Goal: Task Accomplishment & Management: Complete application form

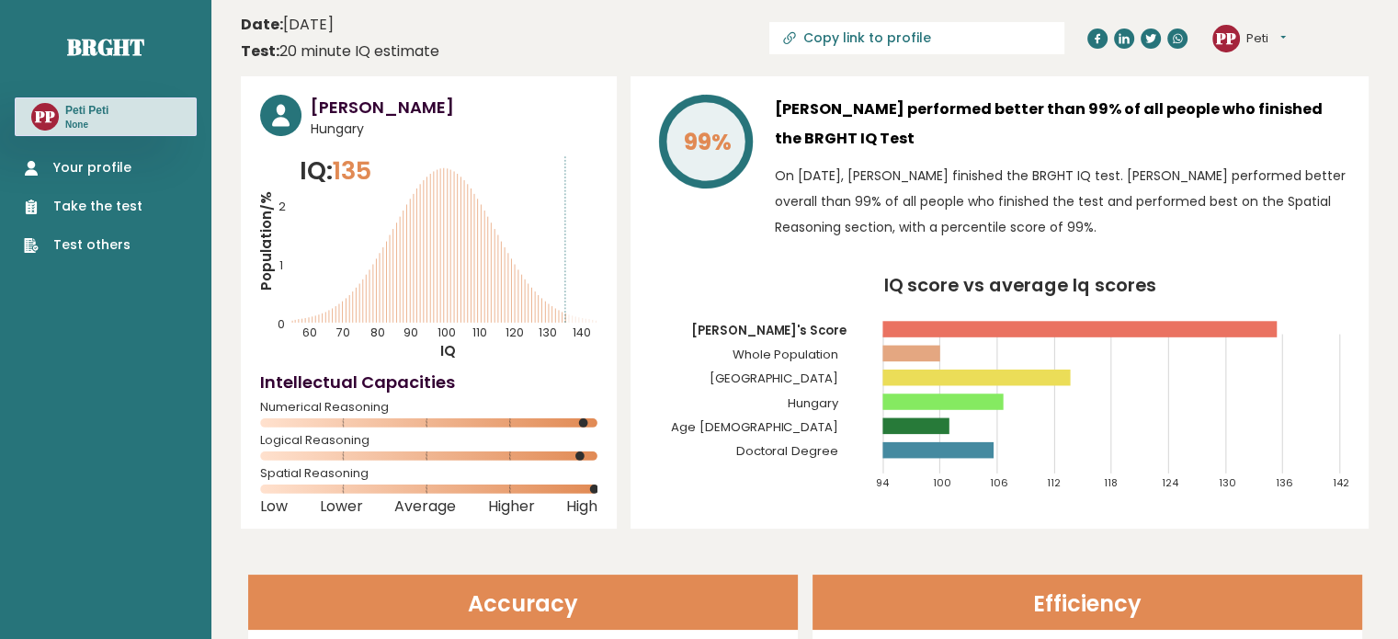
click at [103, 209] on link "Take the test" at bounding box center [83, 206] width 119 height 19
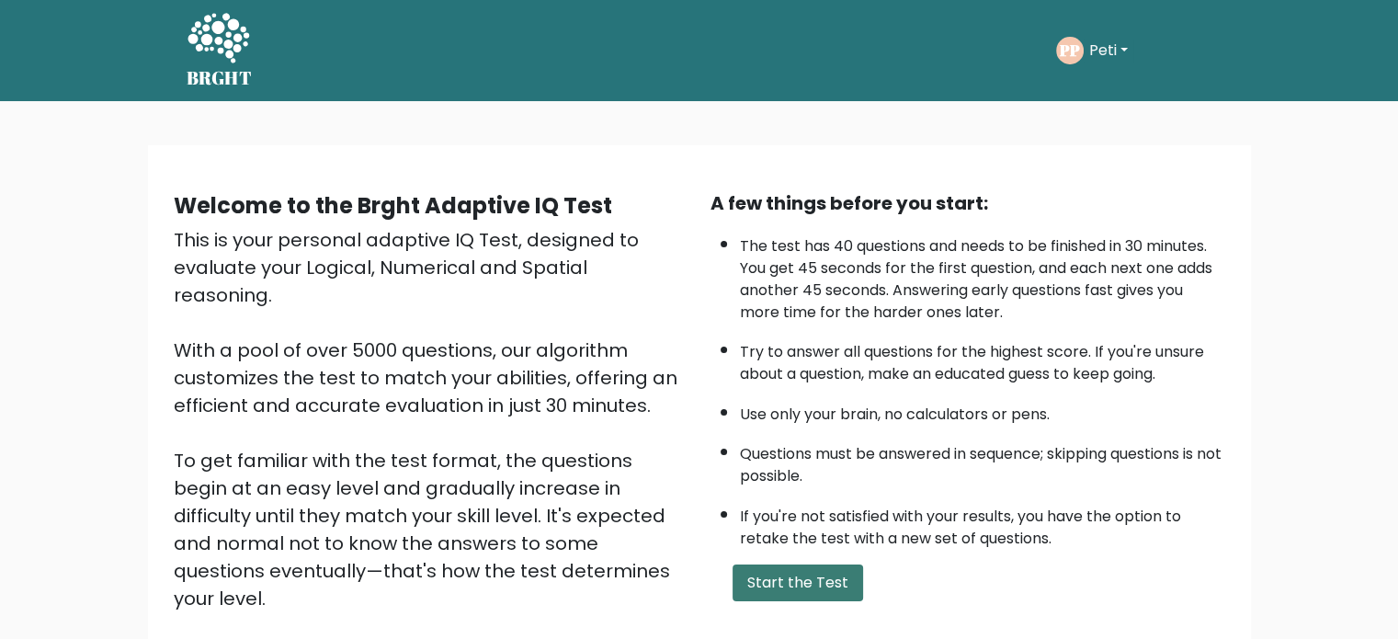
click at [803, 576] on button "Start the Test" at bounding box center [797, 582] width 130 height 37
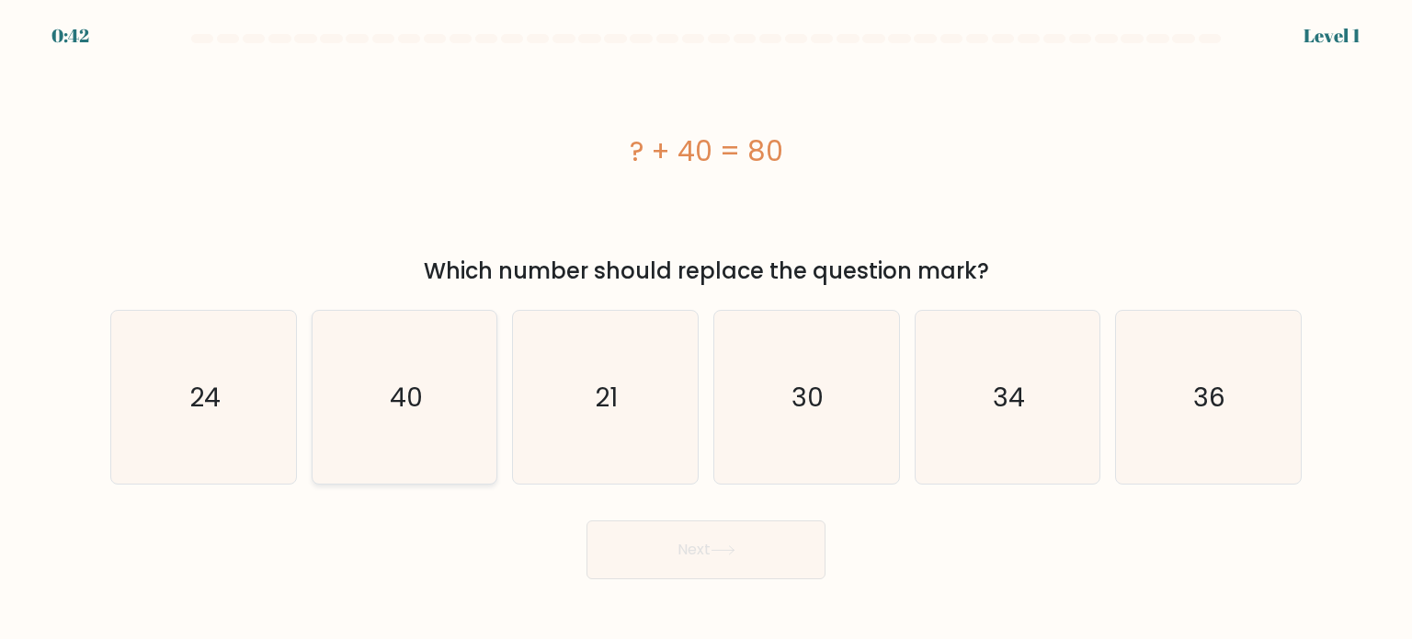
click at [398, 451] on icon "40" at bounding box center [404, 397] width 173 height 173
click at [706, 329] on input "b. 40" at bounding box center [706, 324] width 1 height 9
radio input "true"
click at [640, 550] on button "Next" at bounding box center [705, 549] width 239 height 59
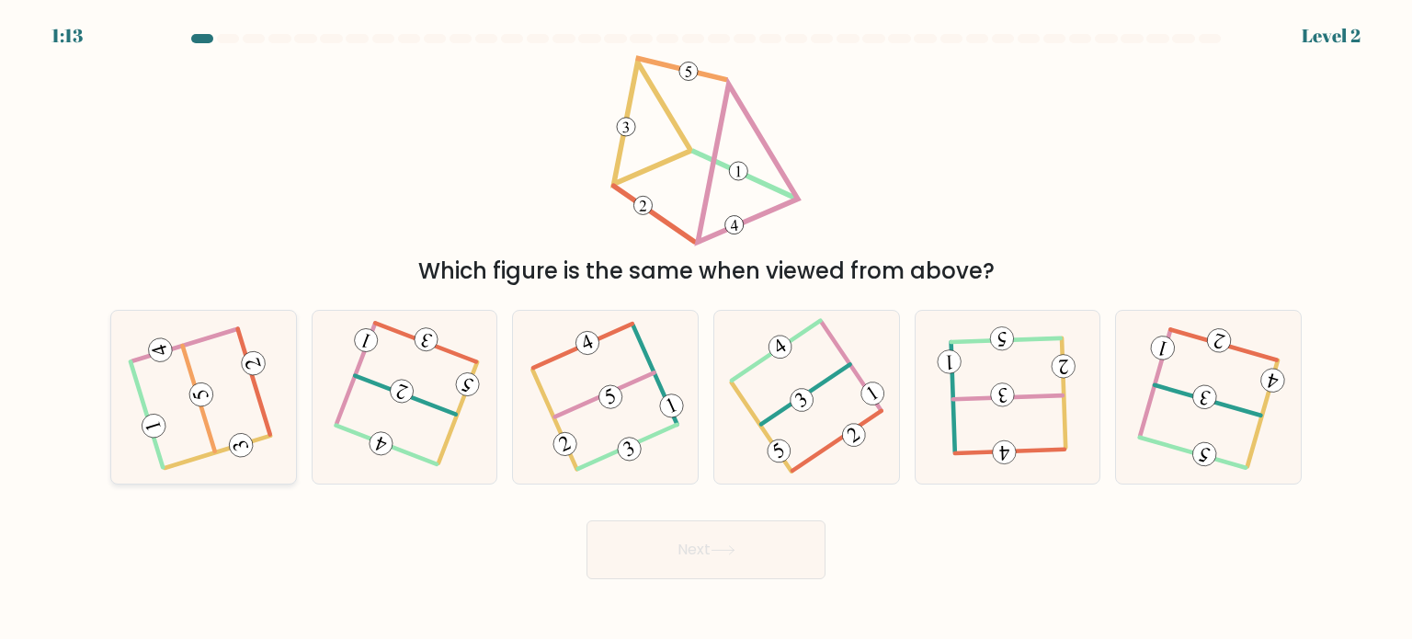
click at [242, 437] on 715 at bounding box center [240, 444] width 29 height 29
click at [706, 329] on input "a." at bounding box center [706, 324] width 1 height 9
radio input "true"
click at [596, 536] on button "Next" at bounding box center [705, 549] width 239 height 59
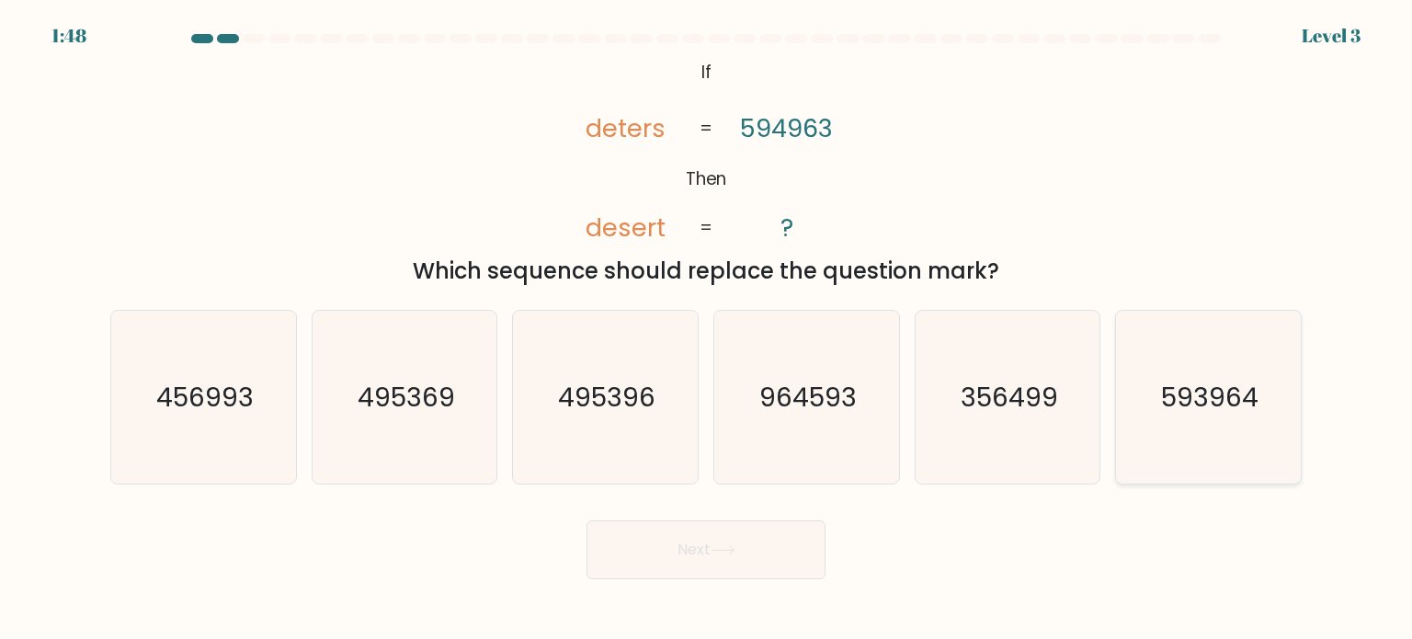
click at [1184, 433] on icon "593964" at bounding box center [1207, 397] width 173 height 173
click at [707, 329] on input "f. 593964" at bounding box center [706, 324] width 1 height 9
radio input "true"
click at [791, 546] on button "Next" at bounding box center [705, 549] width 239 height 59
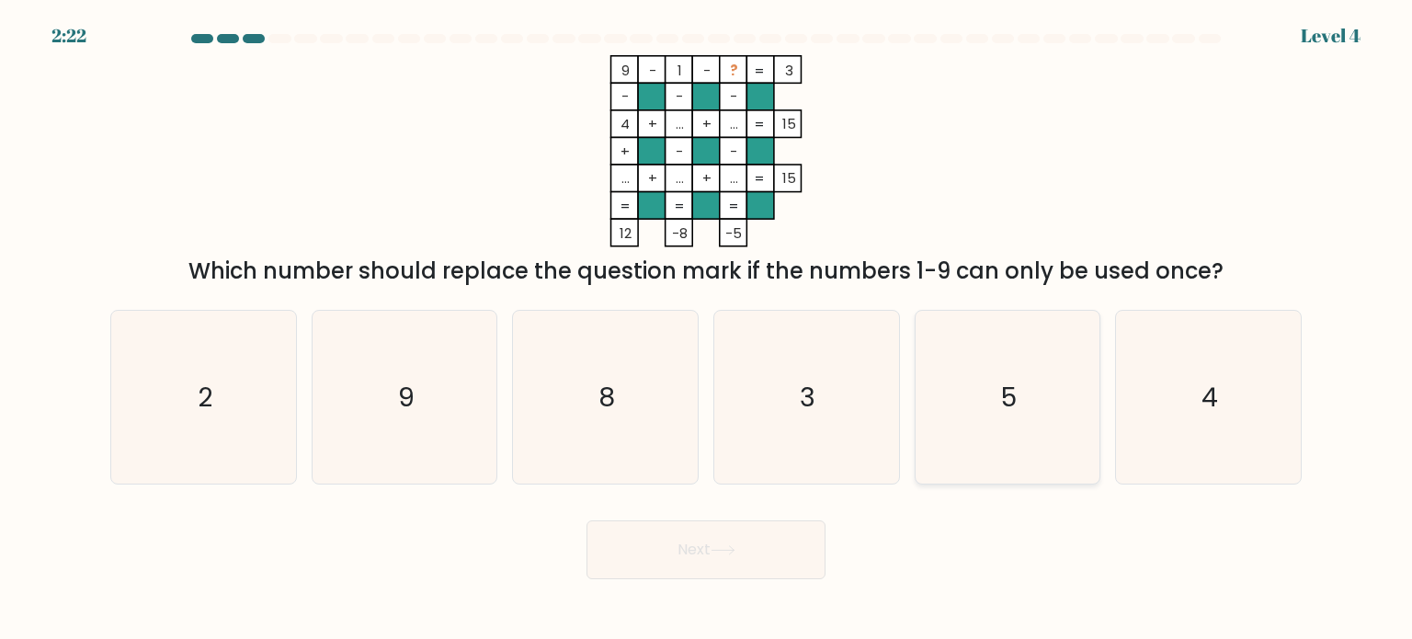
click at [1026, 472] on icon "5" at bounding box center [1007, 397] width 173 height 173
click at [707, 329] on input "e. 5" at bounding box center [706, 324] width 1 height 9
radio input "true"
click at [722, 562] on button "Next" at bounding box center [705, 549] width 239 height 59
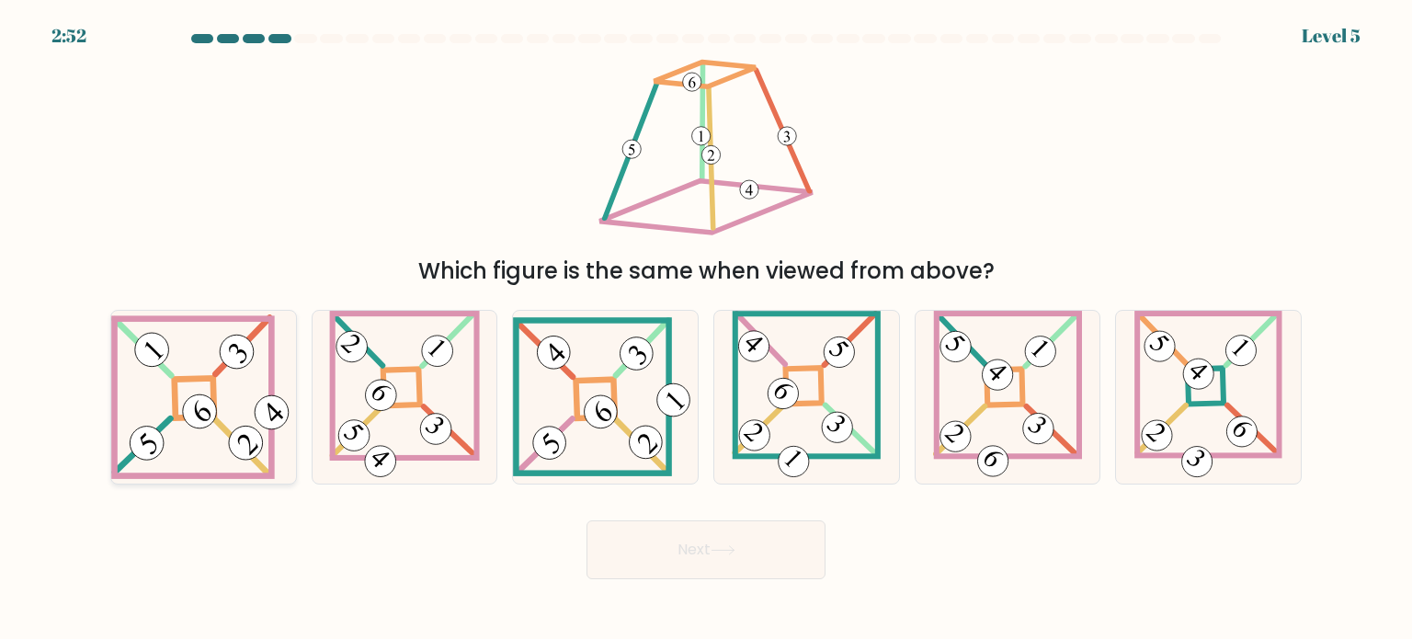
click at [237, 403] on icon at bounding box center [203, 396] width 185 height 165
click at [706, 329] on input "a." at bounding box center [706, 324] width 1 height 9
radio input "true"
click at [635, 559] on button "Next" at bounding box center [705, 549] width 239 height 59
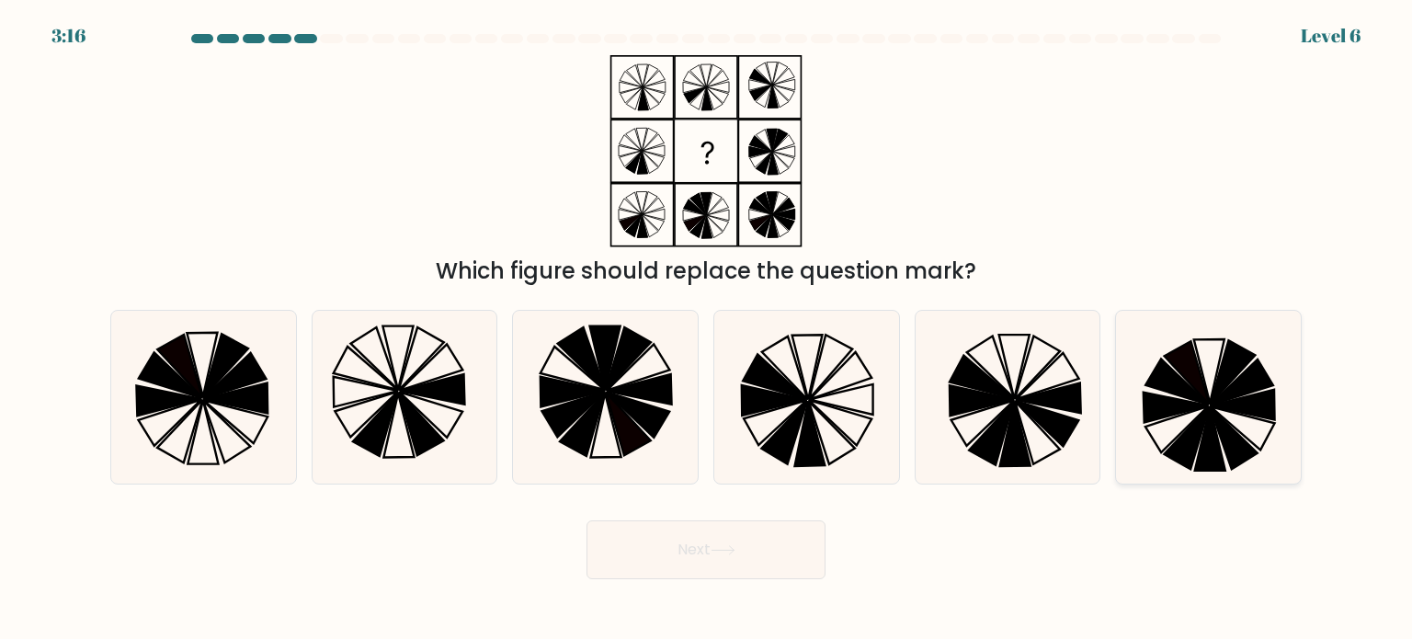
click at [1186, 411] on icon at bounding box center [1175, 406] width 65 height 30
click at [707, 329] on input "f." at bounding box center [706, 324] width 1 height 9
radio input "true"
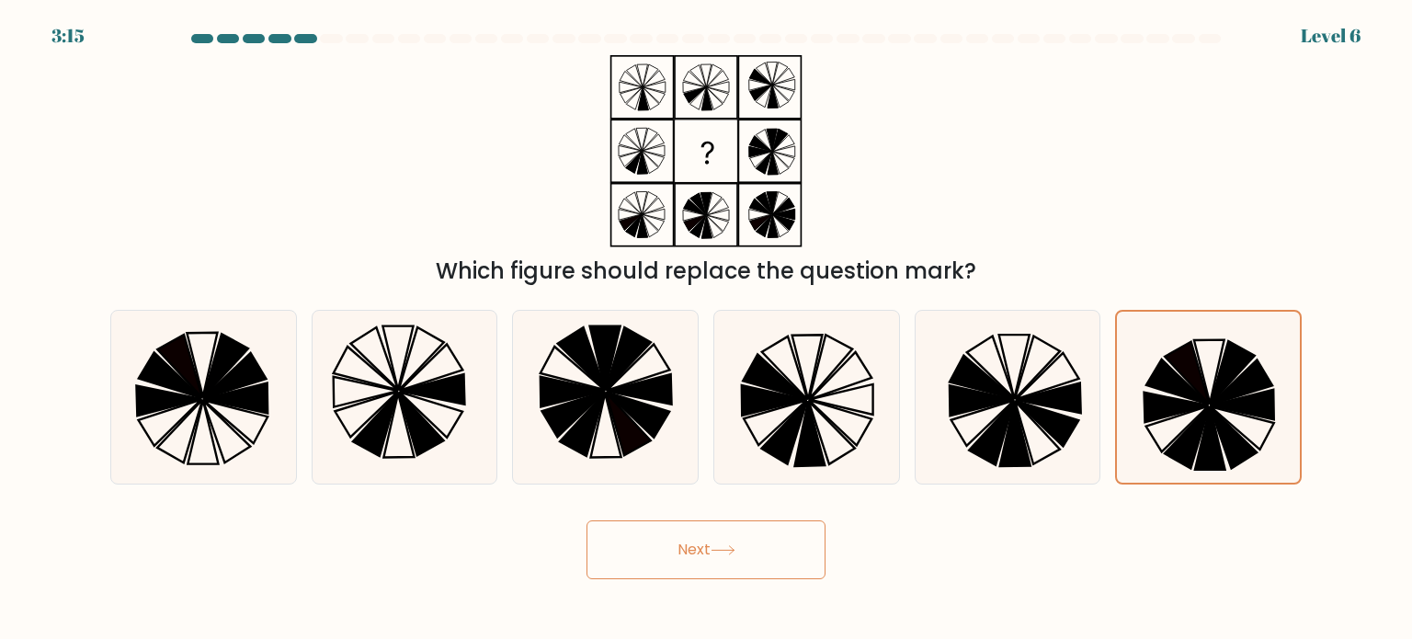
click at [745, 553] on button "Next" at bounding box center [705, 549] width 239 height 59
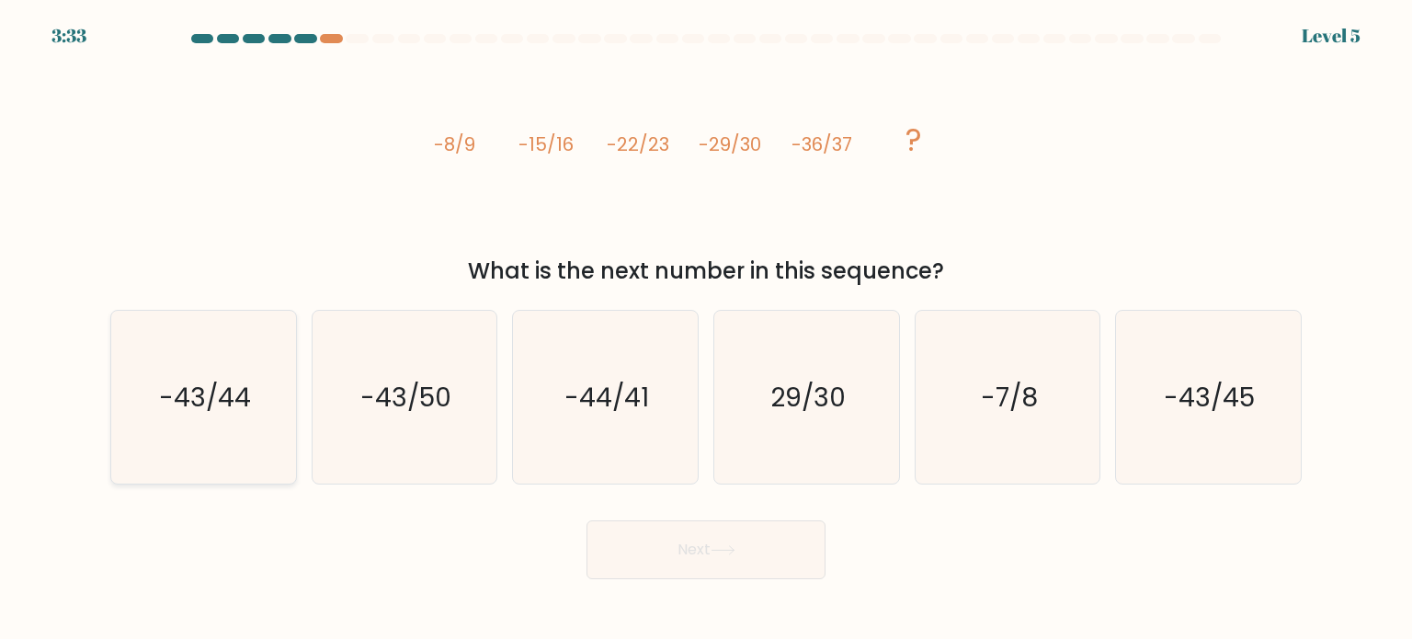
click at [194, 440] on icon "-43/44" at bounding box center [203, 397] width 173 height 173
click at [706, 329] on input "a. -43/44" at bounding box center [706, 324] width 1 height 9
radio input "true"
click at [698, 562] on button "Next" at bounding box center [705, 549] width 239 height 59
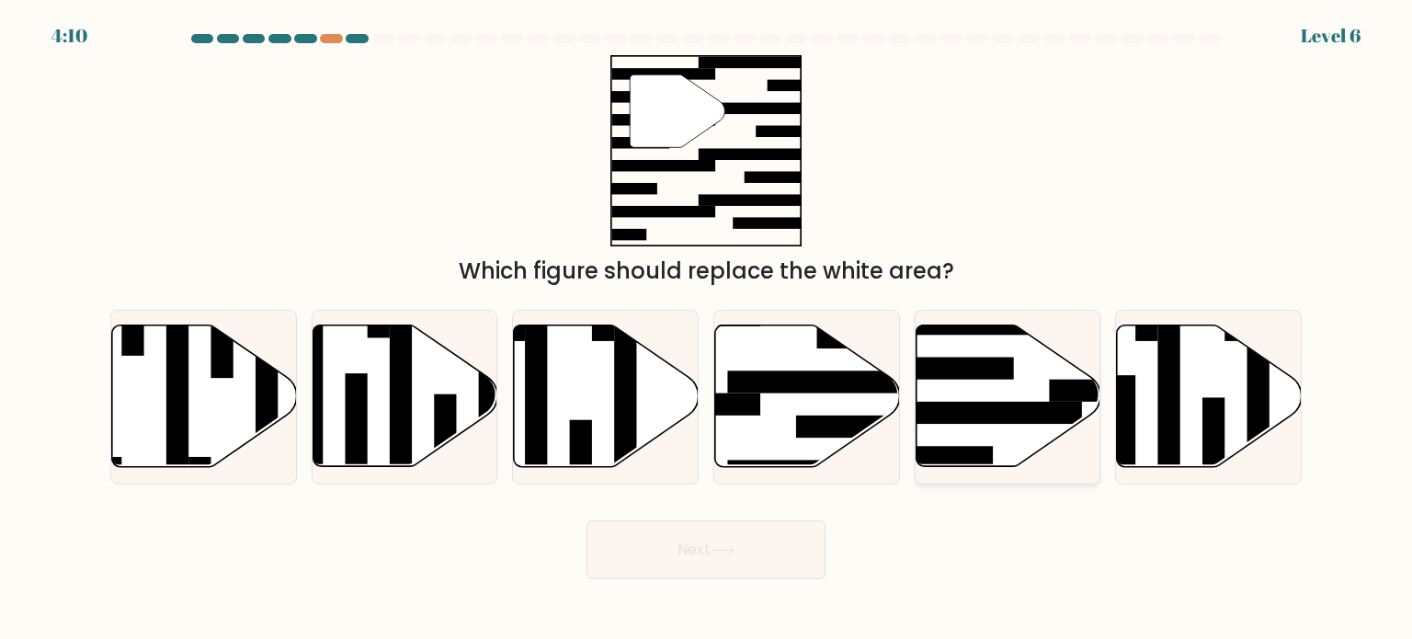
click at [1007, 404] on rect at bounding box center [981, 413] width 200 height 22
click at [707, 329] on input "e." at bounding box center [706, 324] width 1 height 9
radio input "true"
click at [715, 546] on icon at bounding box center [722, 550] width 25 height 10
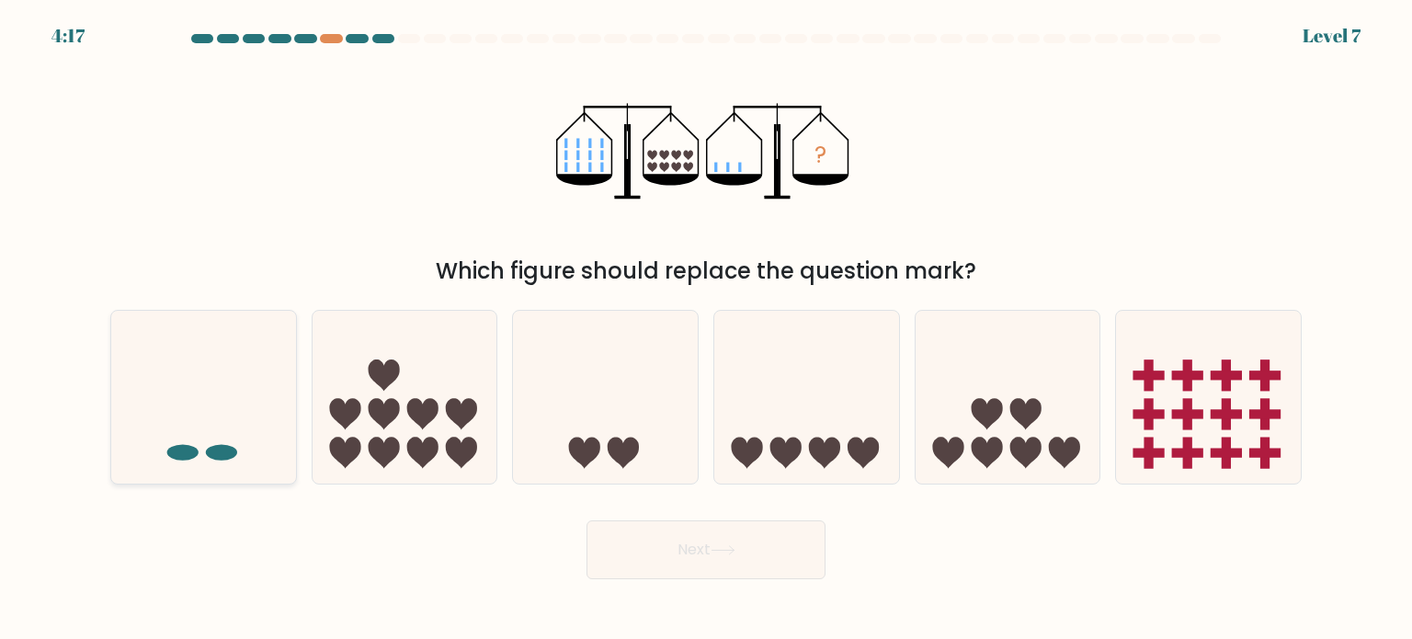
click at [184, 426] on icon at bounding box center [203, 397] width 185 height 153
click at [706, 329] on input "a." at bounding box center [706, 324] width 1 height 9
radio input "true"
click at [639, 551] on button "Next" at bounding box center [705, 549] width 239 height 59
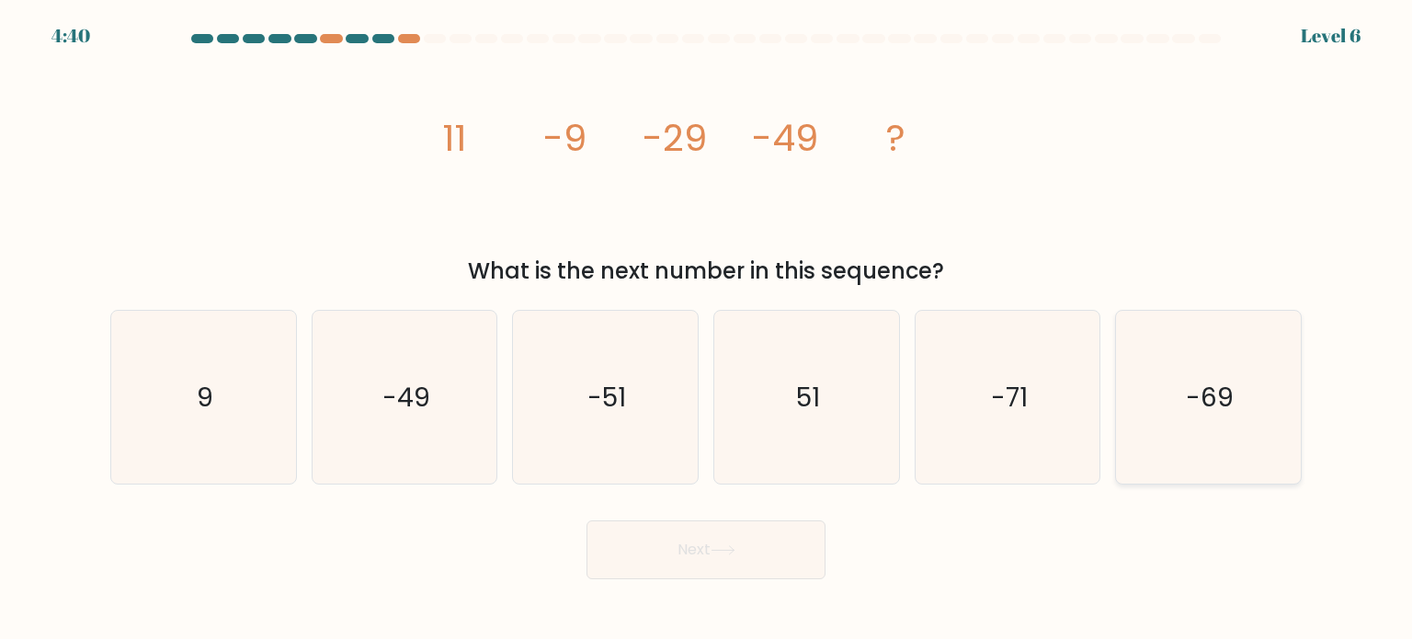
click at [1147, 456] on icon "-69" at bounding box center [1207, 397] width 173 height 173
click at [707, 329] on input "f. -69" at bounding box center [706, 324] width 1 height 9
radio input "true"
click at [772, 534] on button "Next" at bounding box center [705, 549] width 239 height 59
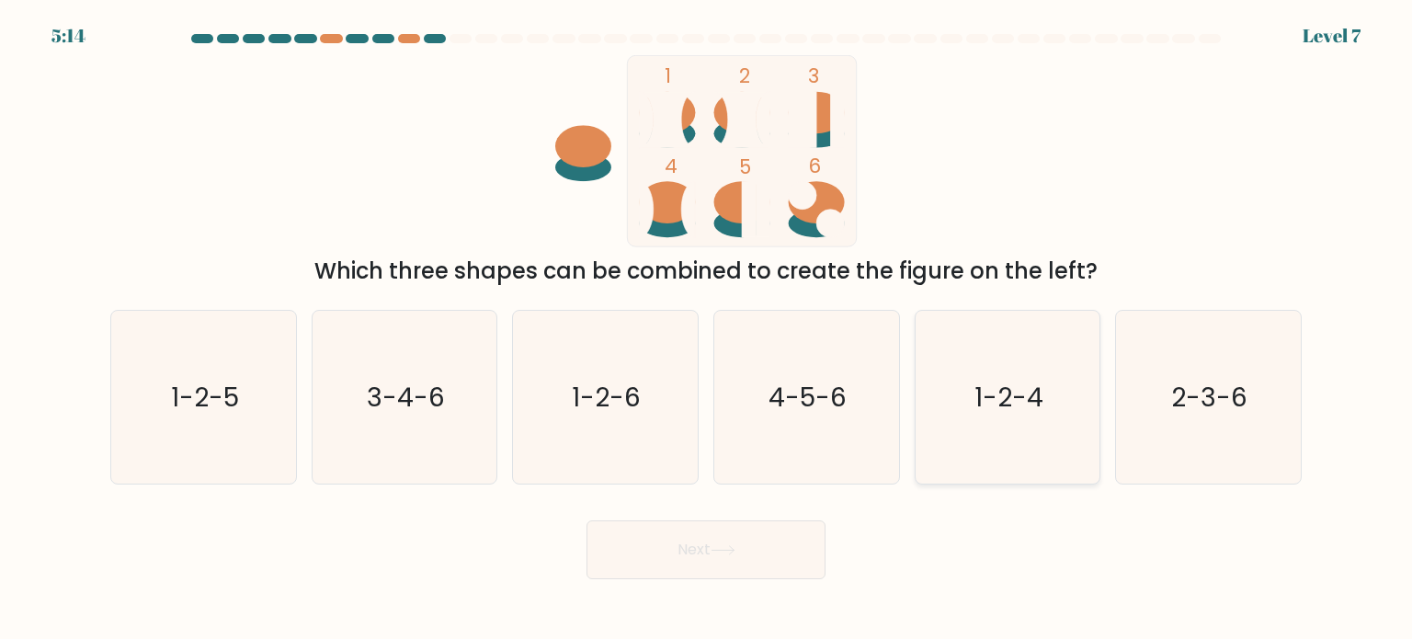
click at [968, 429] on icon "1-2-4" at bounding box center [1007, 397] width 173 height 173
click at [707, 329] on input "e. 1-2-4" at bounding box center [706, 324] width 1 height 9
radio input "true"
click at [702, 532] on button "Next" at bounding box center [705, 549] width 239 height 59
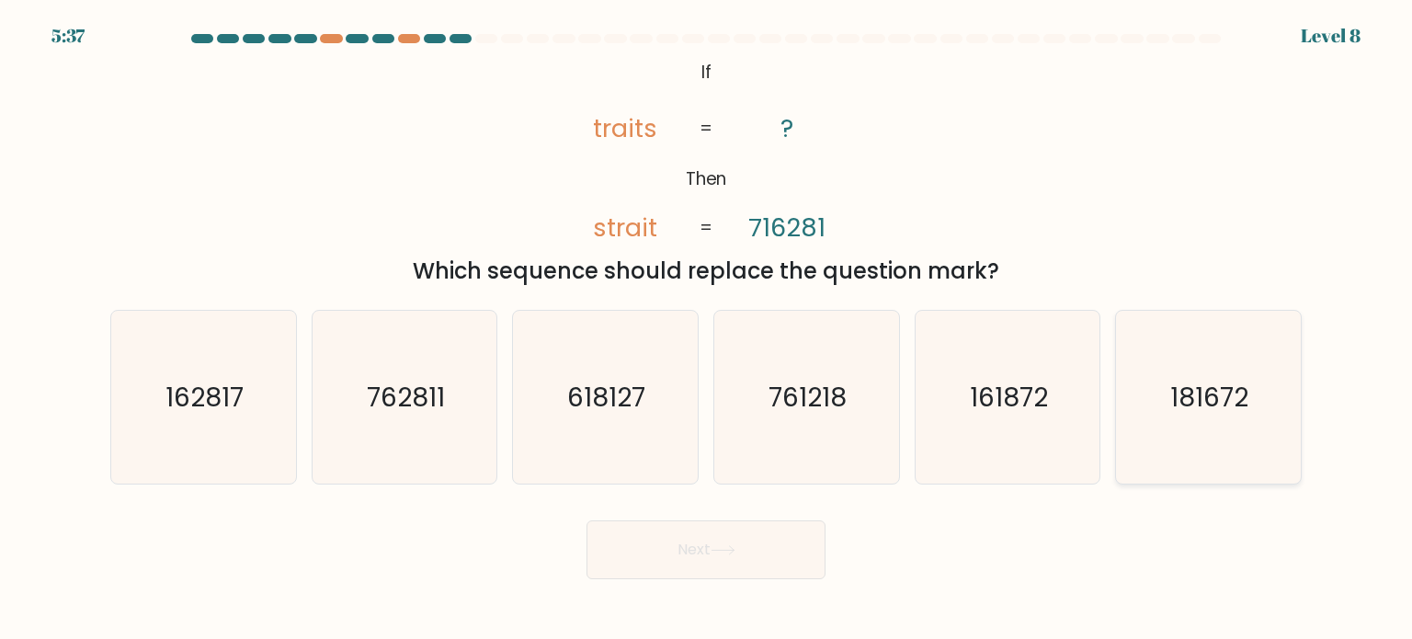
click at [1205, 389] on text "181672" at bounding box center [1210, 396] width 78 height 37
click at [707, 329] on input "f. 181672" at bounding box center [706, 324] width 1 height 9
radio input "true"
click at [760, 534] on button "Next" at bounding box center [705, 549] width 239 height 59
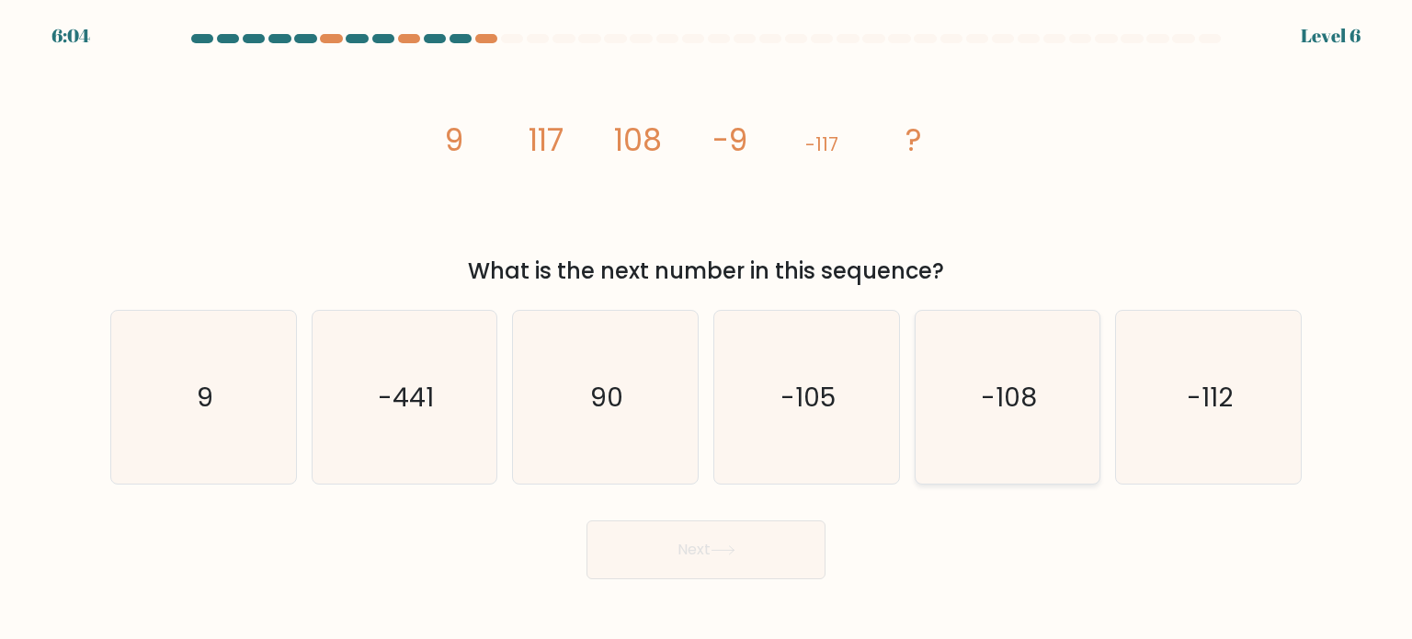
click at [972, 456] on icon "-108" at bounding box center [1007, 397] width 173 height 173
click at [707, 329] on input "e. -108" at bounding box center [706, 324] width 1 height 9
radio input "true"
click at [743, 527] on button "Next" at bounding box center [705, 549] width 239 height 59
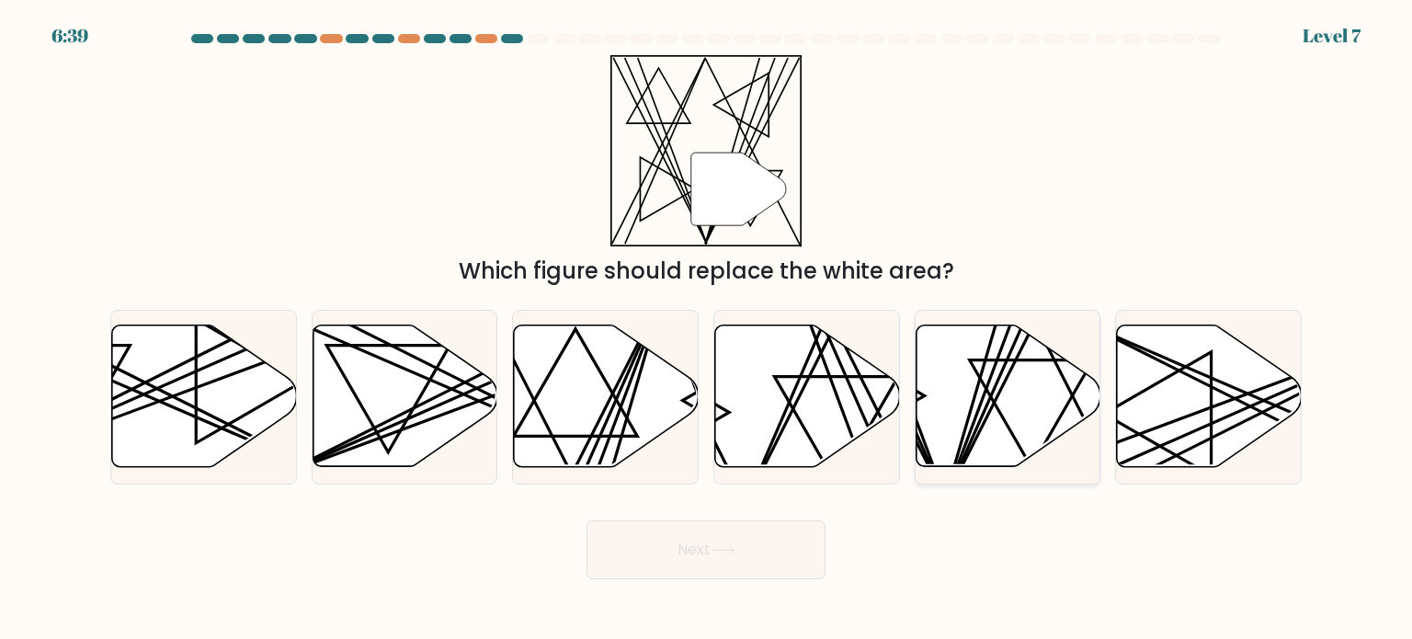
click at [1016, 420] on icon at bounding box center [1007, 396] width 185 height 142
click at [707, 329] on input "e." at bounding box center [706, 324] width 1 height 9
radio input "true"
click at [726, 532] on button "Next" at bounding box center [705, 549] width 239 height 59
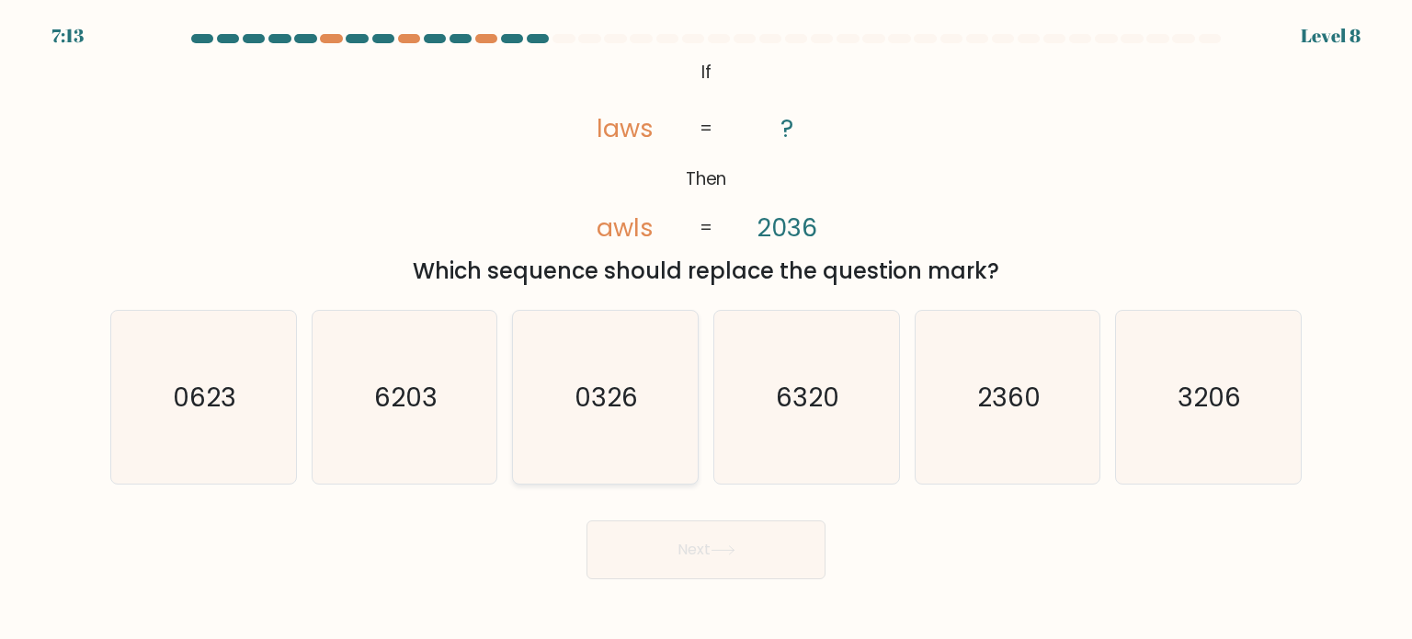
click at [628, 436] on icon "0326" at bounding box center [604, 397] width 173 height 173
click at [706, 329] on input "c. 0326" at bounding box center [706, 324] width 1 height 9
radio input "true"
click at [680, 561] on button "Next" at bounding box center [705, 549] width 239 height 59
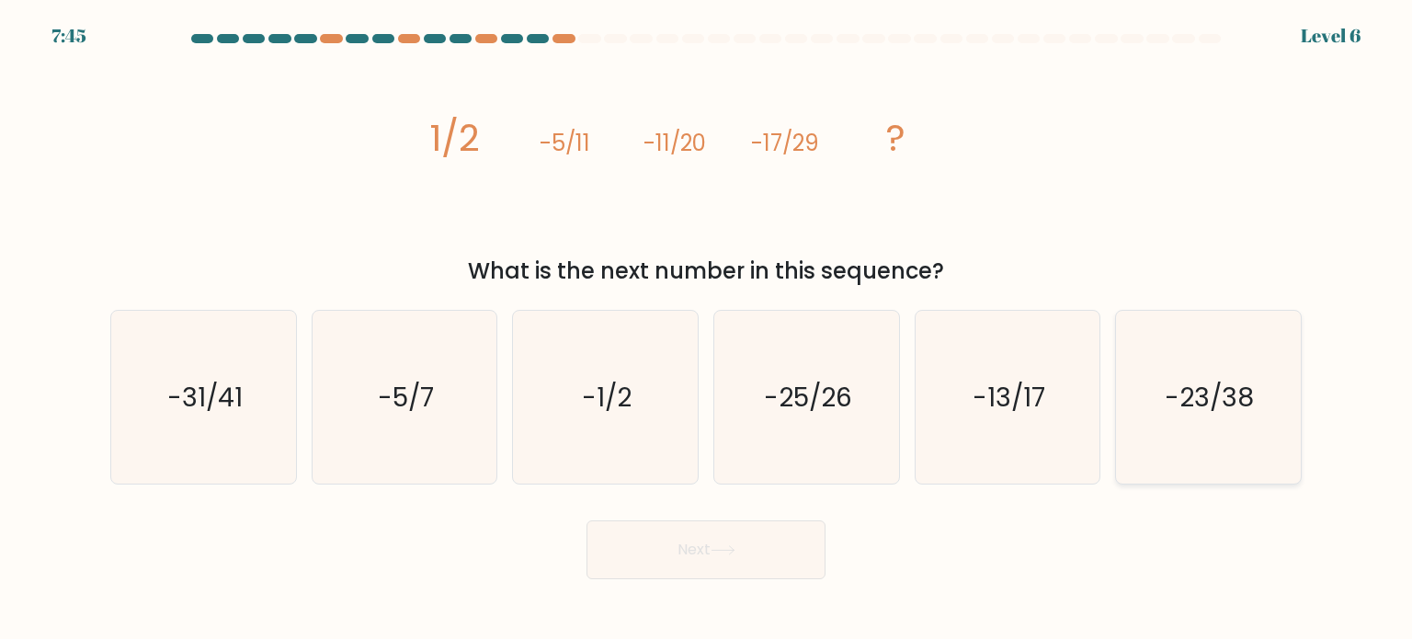
click at [1216, 401] on text "-23/38" at bounding box center [1209, 396] width 89 height 37
click at [707, 329] on input "f. -23/38" at bounding box center [706, 324] width 1 height 9
radio input "true"
click at [736, 574] on button "Next" at bounding box center [705, 549] width 239 height 59
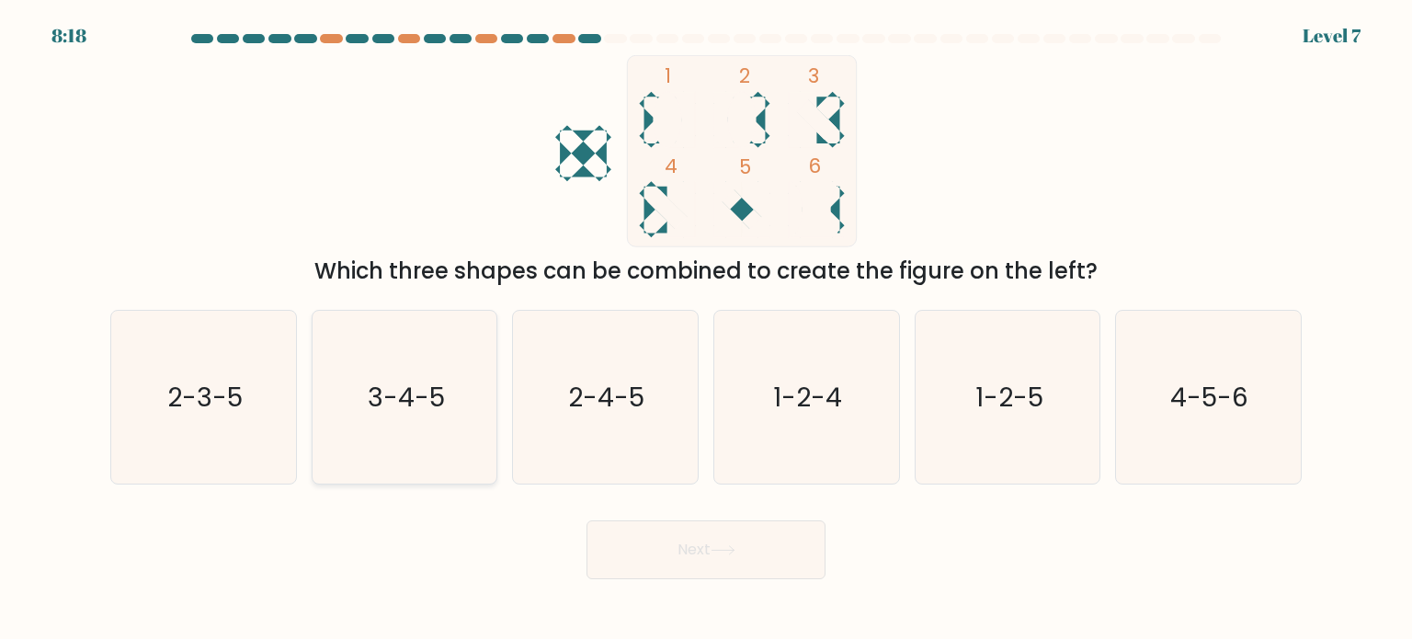
click at [423, 434] on icon "3-4-5" at bounding box center [404, 397] width 173 height 173
click at [706, 329] on input "b. 3-4-5" at bounding box center [706, 324] width 1 height 9
radio input "true"
click at [713, 539] on button "Next" at bounding box center [705, 549] width 239 height 59
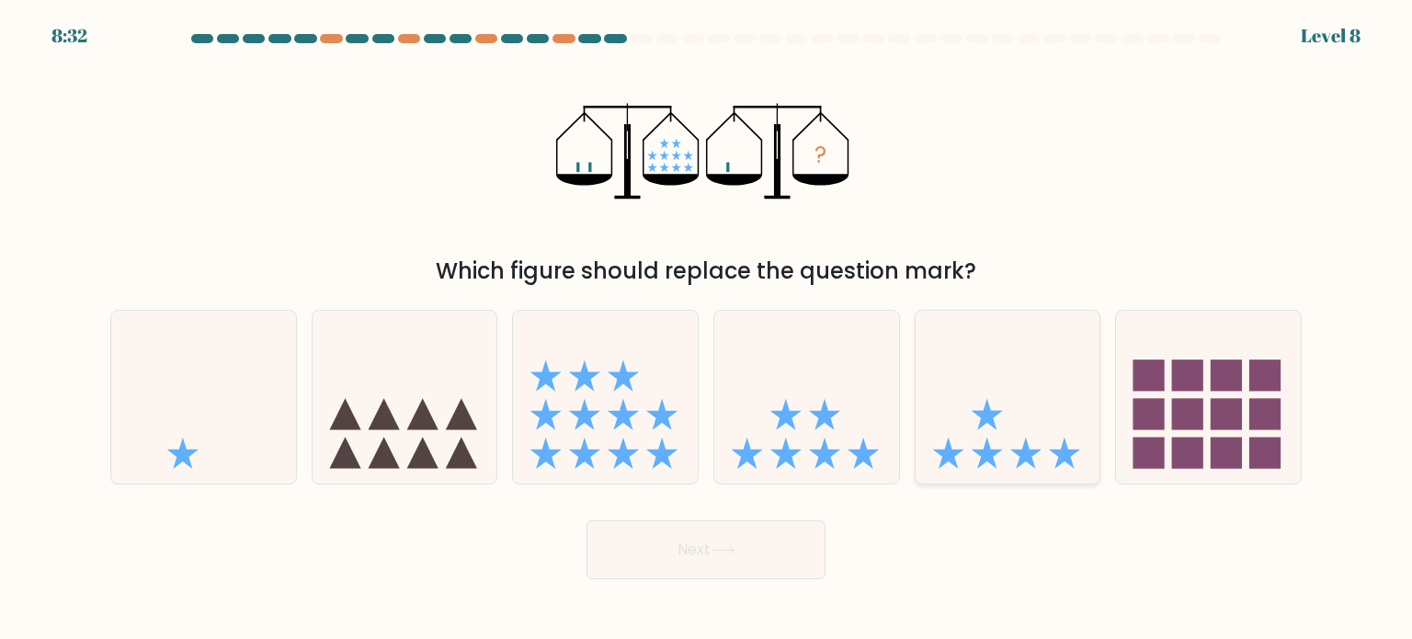
click at [956, 450] on icon at bounding box center [947, 452] width 31 height 31
click at [707, 329] on input "e." at bounding box center [706, 324] width 1 height 9
radio input "true"
click at [743, 536] on button "Next" at bounding box center [705, 549] width 239 height 59
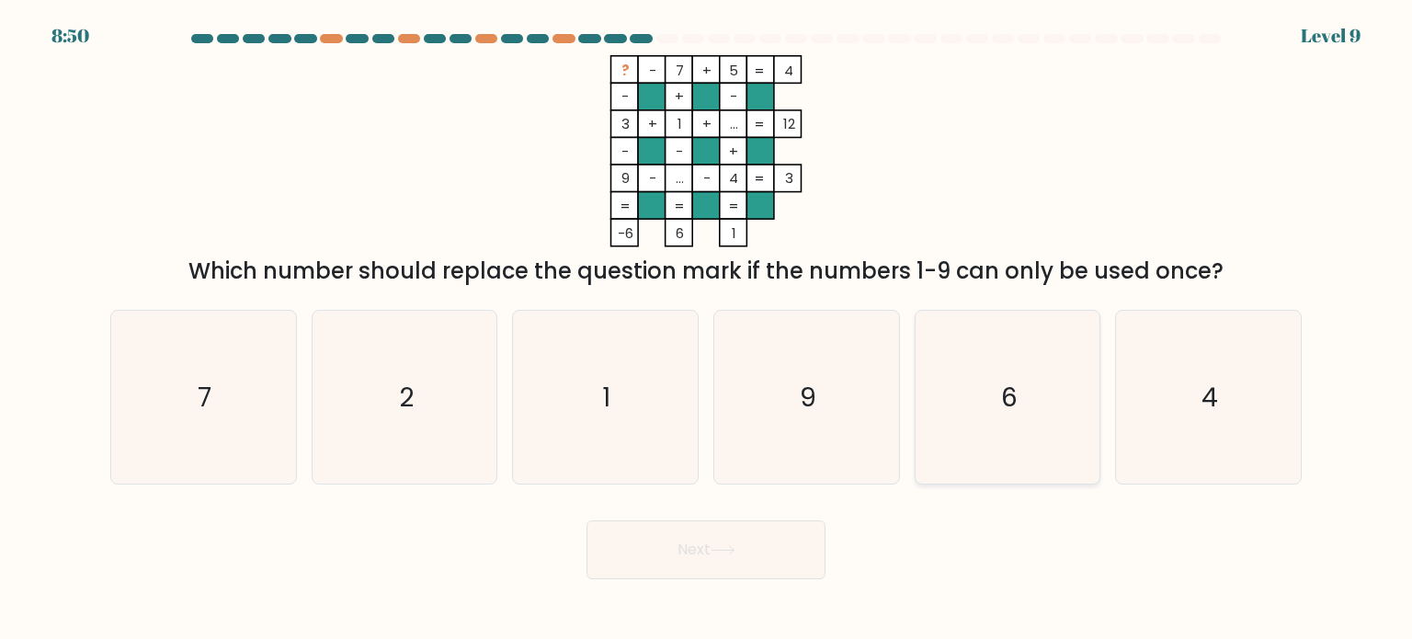
click at [1011, 377] on icon "6" at bounding box center [1007, 397] width 173 height 173
click at [707, 329] on input "e. 6" at bounding box center [706, 324] width 1 height 9
radio input "true"
click at [749, 543] on button "Next" at bounding box center [705, 549] width 239 height 59
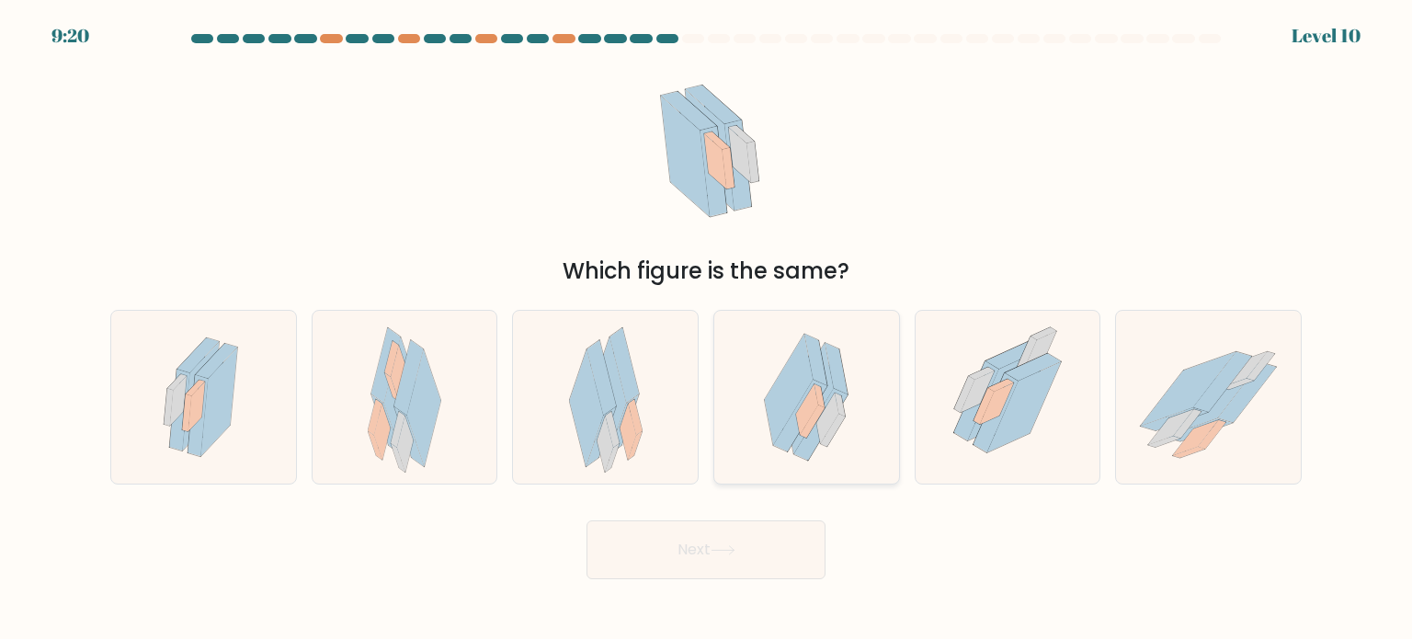
click at [802, 428] on icon at bounding box center [807, 409] width 22 height 51
click at [707, 329] on input "d." at bounding box center [706, 324] width 1 height 9
radio input "true"
click at [735, 545] on icon at bounding box center [722, 550] width 25 height 10
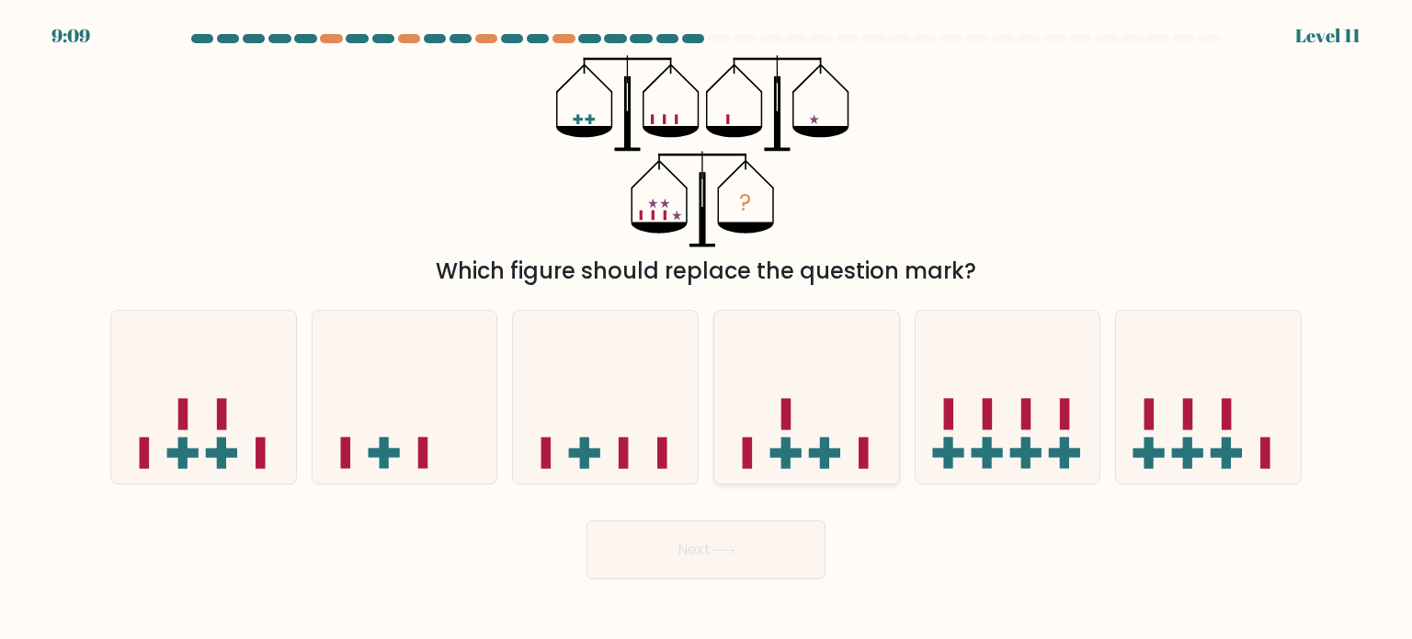
click at [811, 448] on icon at bounding box center [806, 397] width 185 height 153
click at [707, 329] on input "d." at bounding box center [706, 324] width 1 height 9
radio input "true"
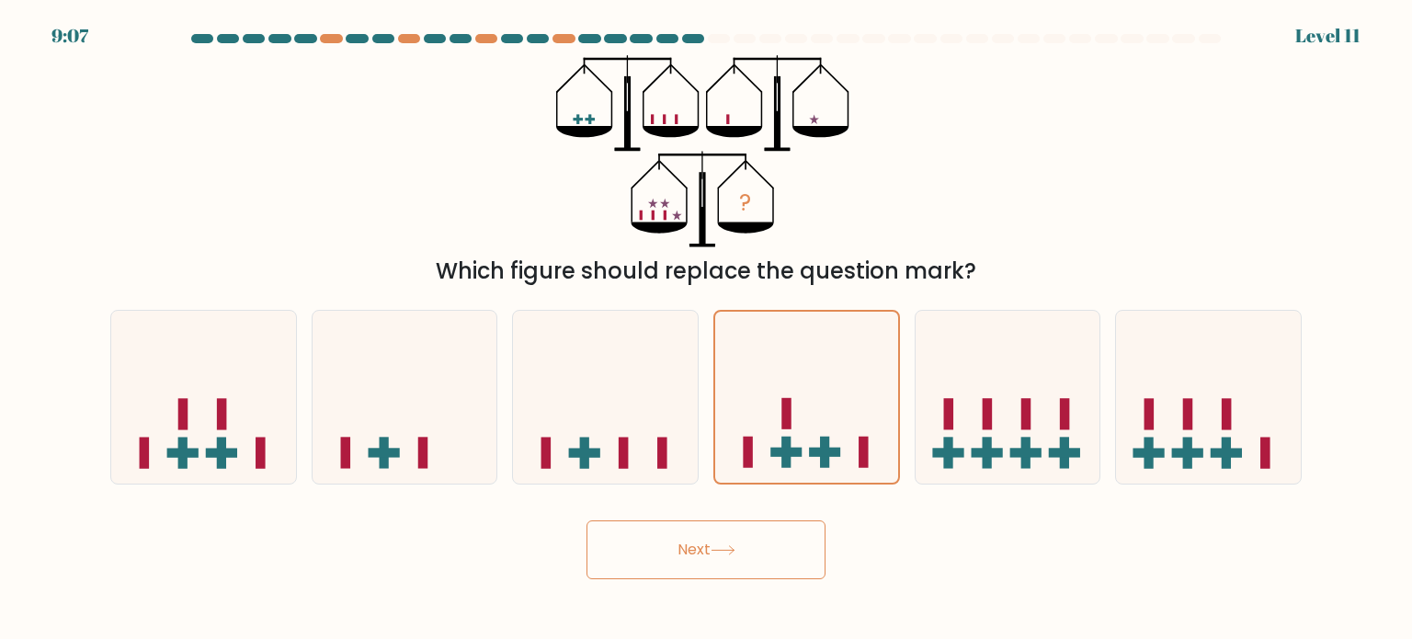
click at [755, 546] on button "Next" at bounding box center [705, 549] width 239 height 59
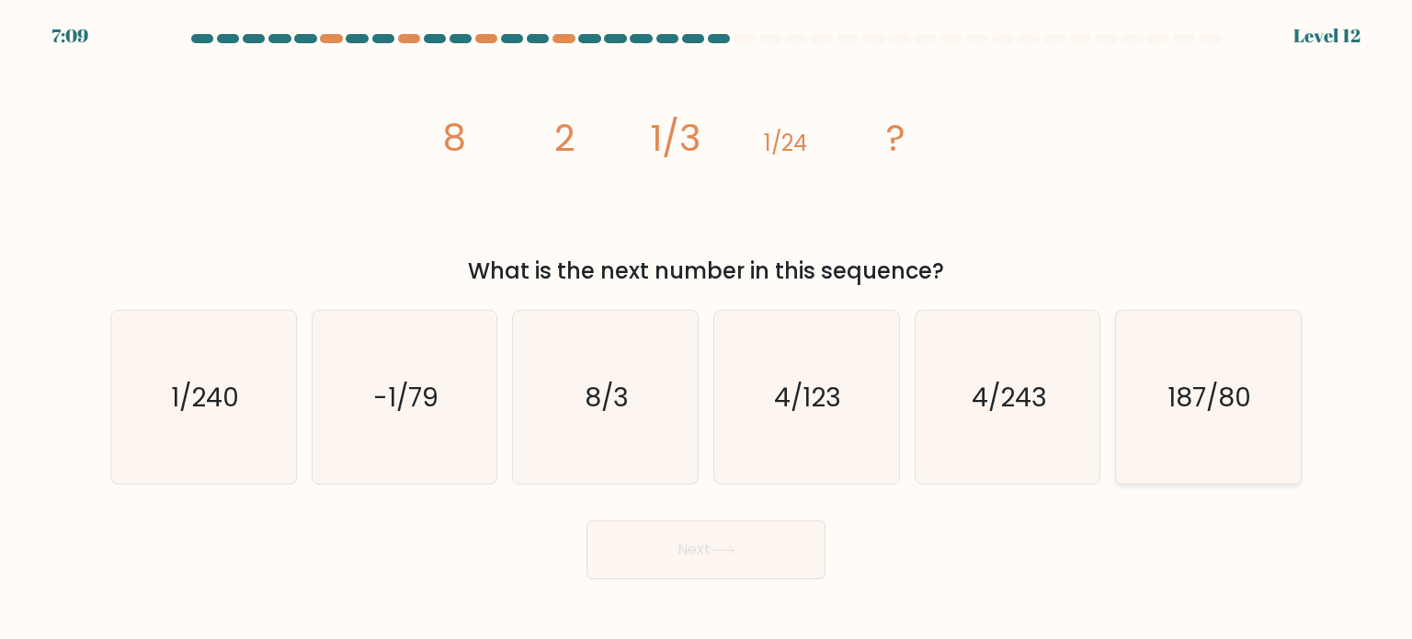
click at [1208, 433] on icon "187/80" at bounding box center [1207, 397] width 173 height 173
click at [707, 329] on input "f. 187/80" at bounding box center [706, 324] width 1 height 9
radio input "true"
click at [239, 422] on icon "1/240" at bounding box center [203, 397] width 173 height 173
click at [706, 329] on input "a. 1/240" at bounding box center [706, 324] width 1 height 9
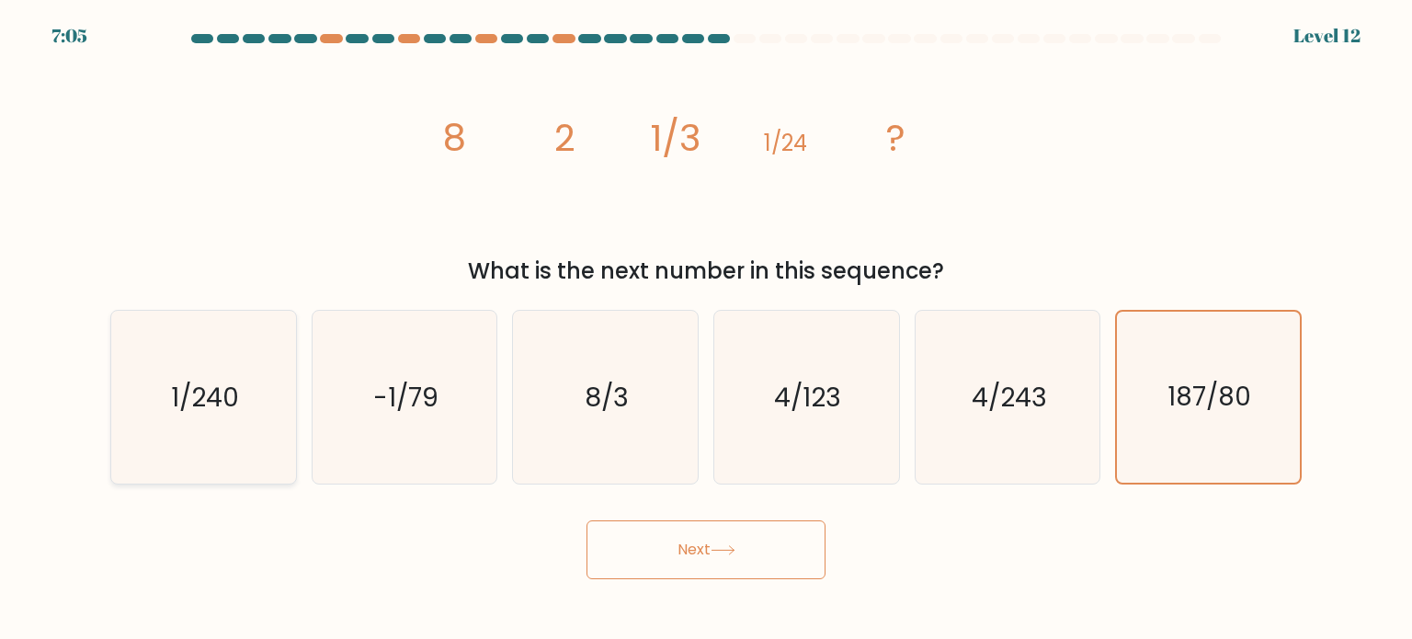
radio input "true"
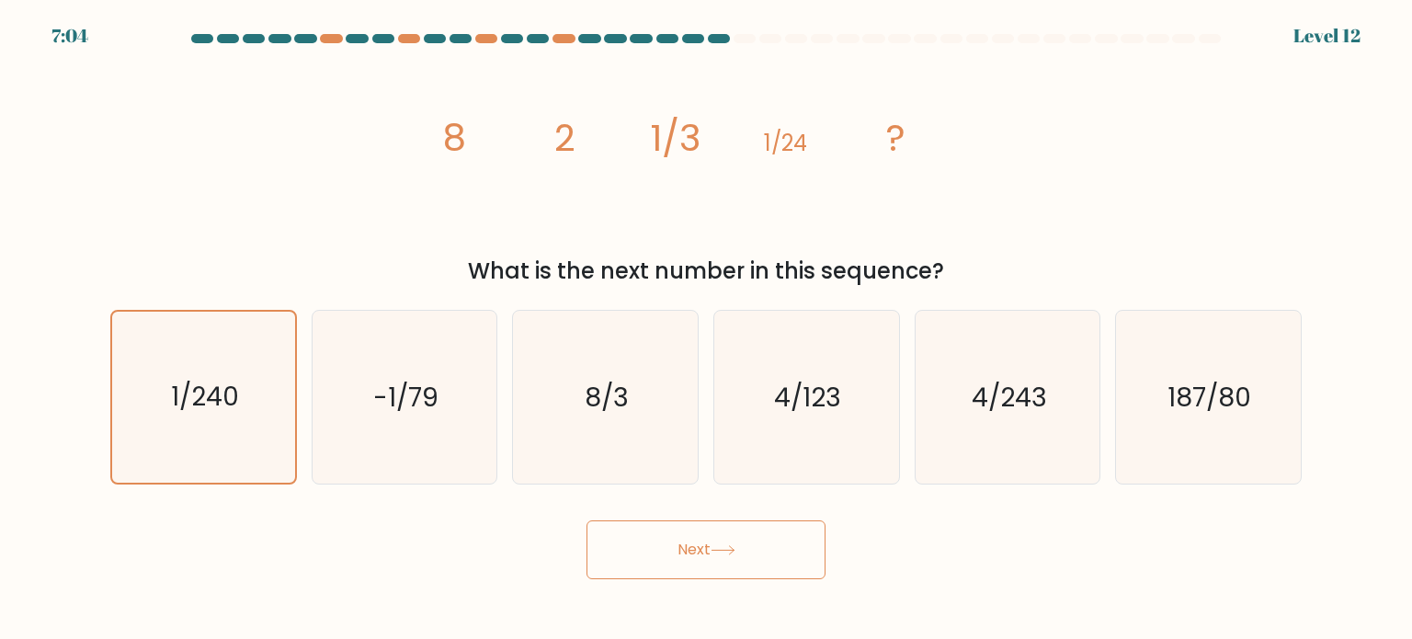
click at [723, 536] on button "Next" at bounding box center [705, 549] width 239 height 59
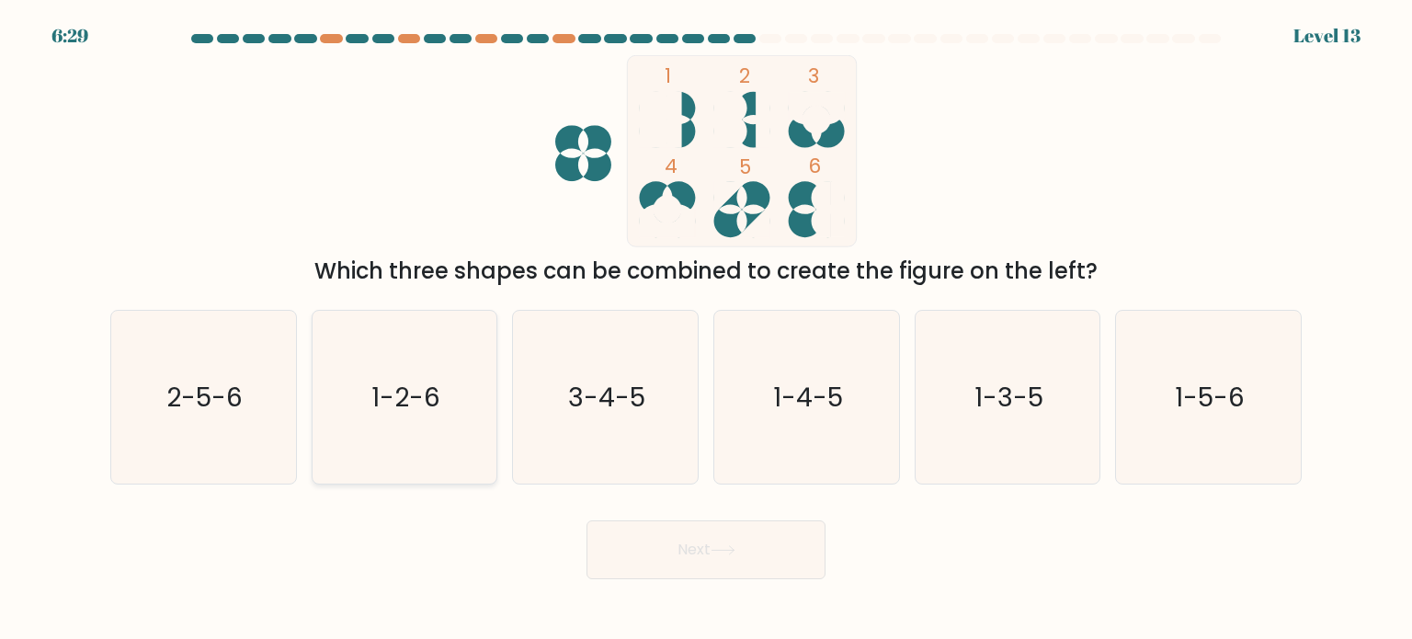
click at [407, 438] on icon "1-2-6" at bounding box center [404, 397] width 173 height 173
click at [706, 329] on input "b. 1-2-6" at bounding box center [706, 324] width 1 height 9
radio input "true"
click at [643, 557] on button "Next" at bounding box center [705, 549] width 239 height 59
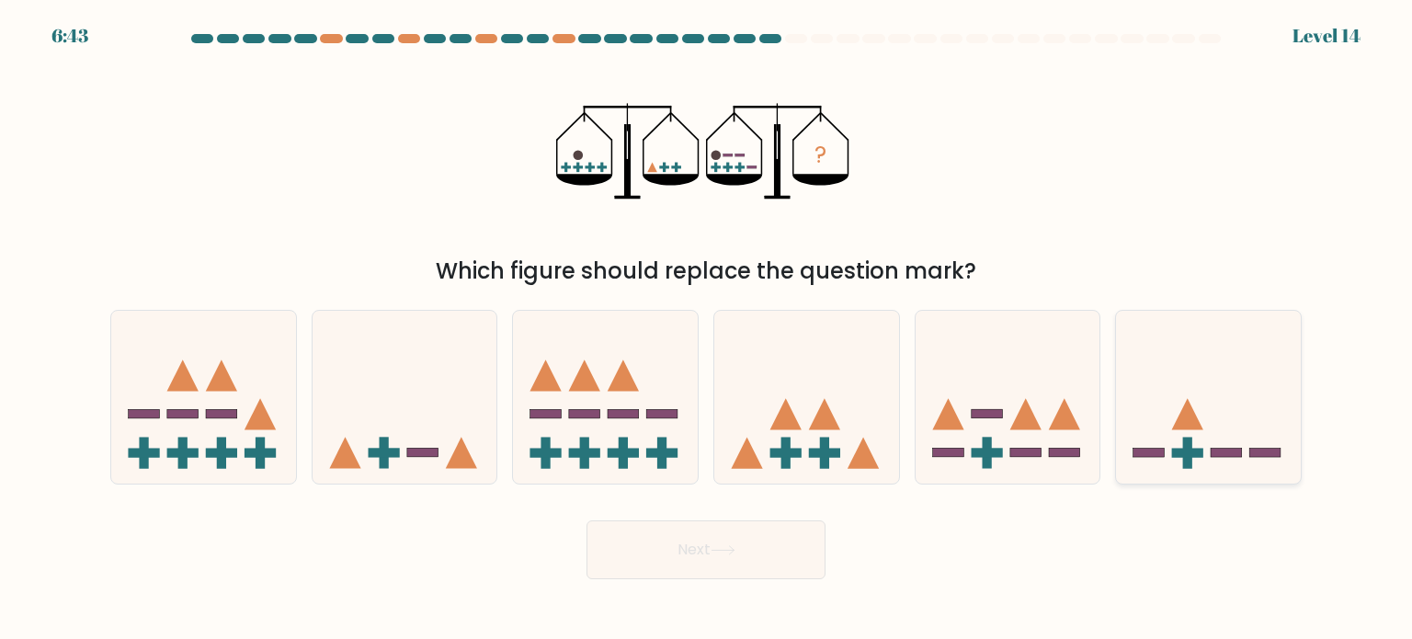
click at [1240, 451] on rect at bounding box center [1226, 452] width 31 height 9
click at [707, 329] on input "f." at bounding box center [706, 324] width 1 height 9
radio input "true"
click at [749, 565] on button "Next" at bounding box center [705, 549] width 239 height 59
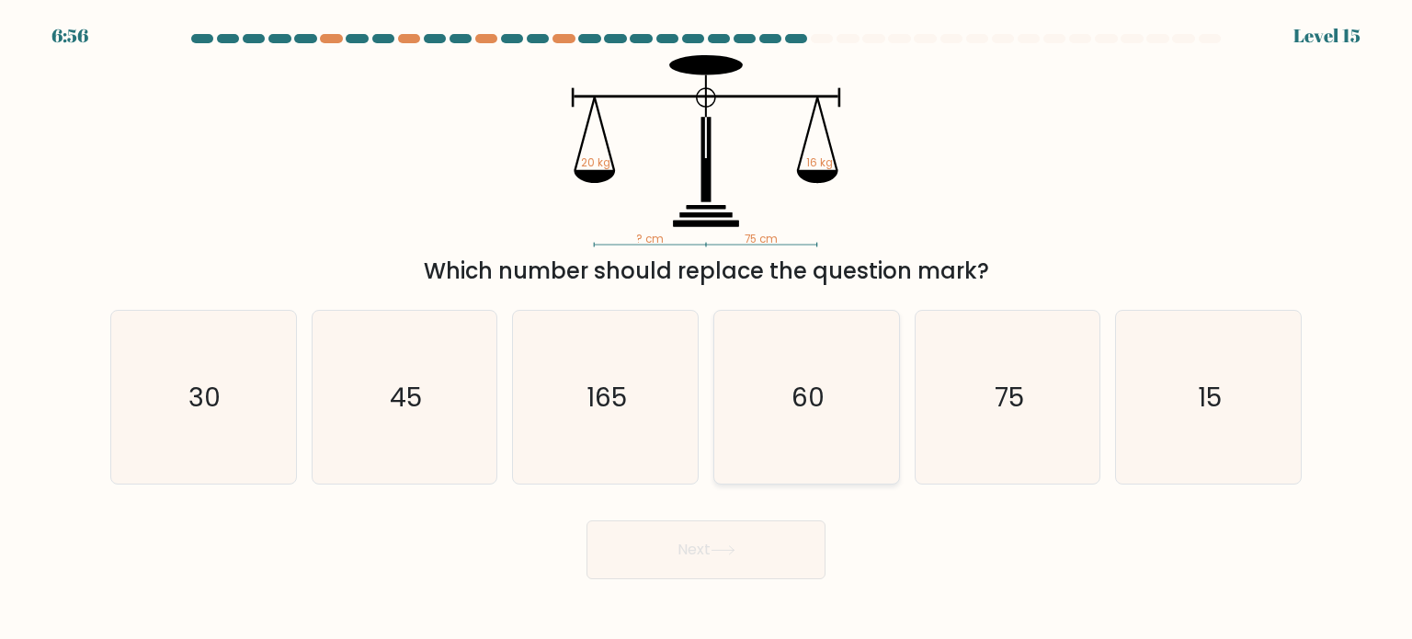
click at [794, 437] on icon "60" at bounding box center [806, 397] width 173 height 173
click at [707, 329] on input "d. 60" at bounding box center [706, 324] width 1 height 9
radio input "true"
click at [710, 532] on button "Next" at bounding box center [705, 549] width 239 height 59
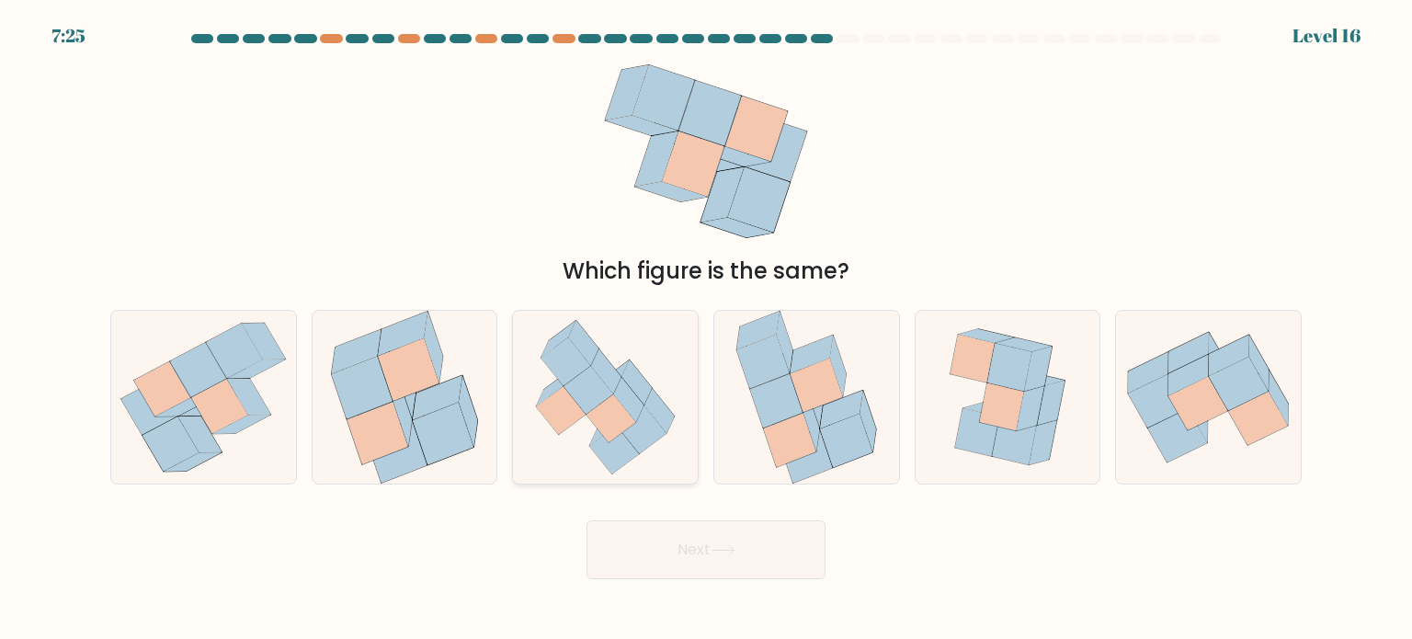
click at [644, 433] on icon at bounding box center [642, 429] width 50 height 48
click at [706, 329] on input "c." at bounding box center [706, 324] width 1 height 9
radio input "true"
click at [664, 546] on button "Next" at bounding box center [705, 549] width 239 height 59
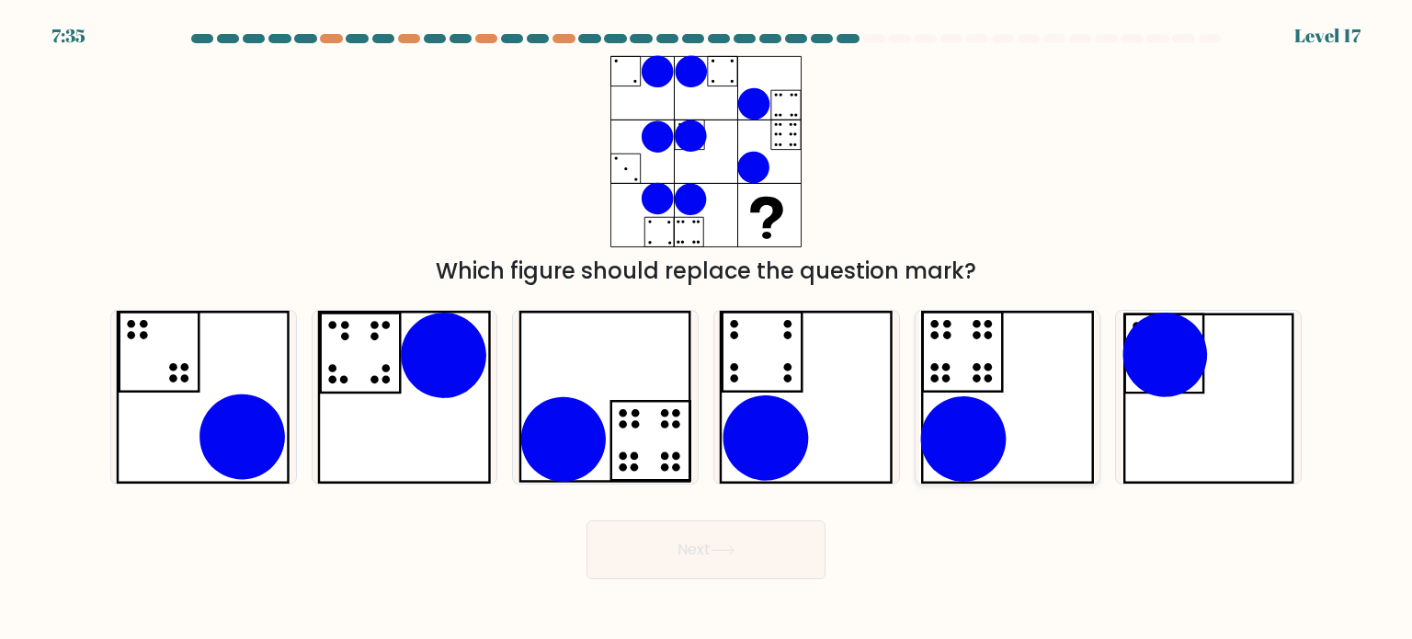
click at [954, 460] on icon at bounding box center [963, 438] width 85 height 85
click at [707, 329] on input "e." at bounding box center [706, 324] width 1 height 9
radio input "true"
click at [703, 543] on button "Next" at bounding box center [705, 549] width 239 height 59
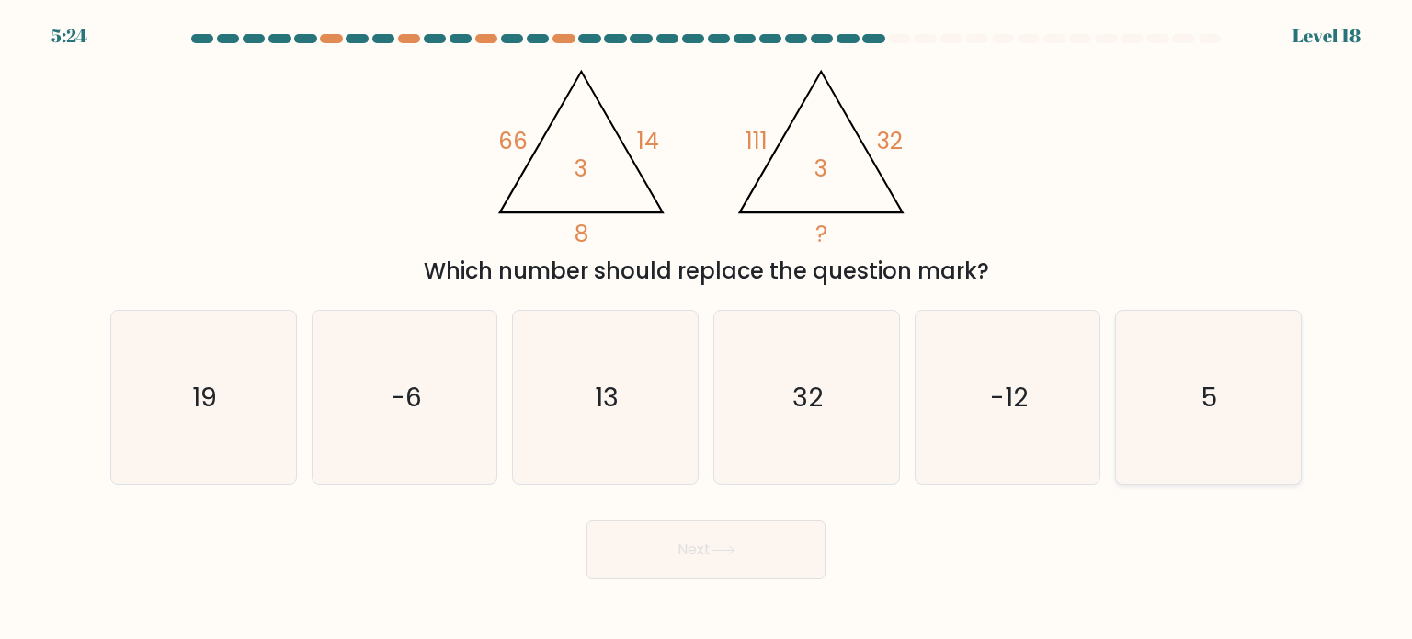
click at [1173, 400] on icon "5" at bounding box center [1207, 397] width 173 height 173
click at [707, 329] on input "f. 5" at bounding box center [706, 324] width 1 height 9
radio input "true"
click at [767, 561] on button "Next" at bounding box center [705, 549] width 239 height 59
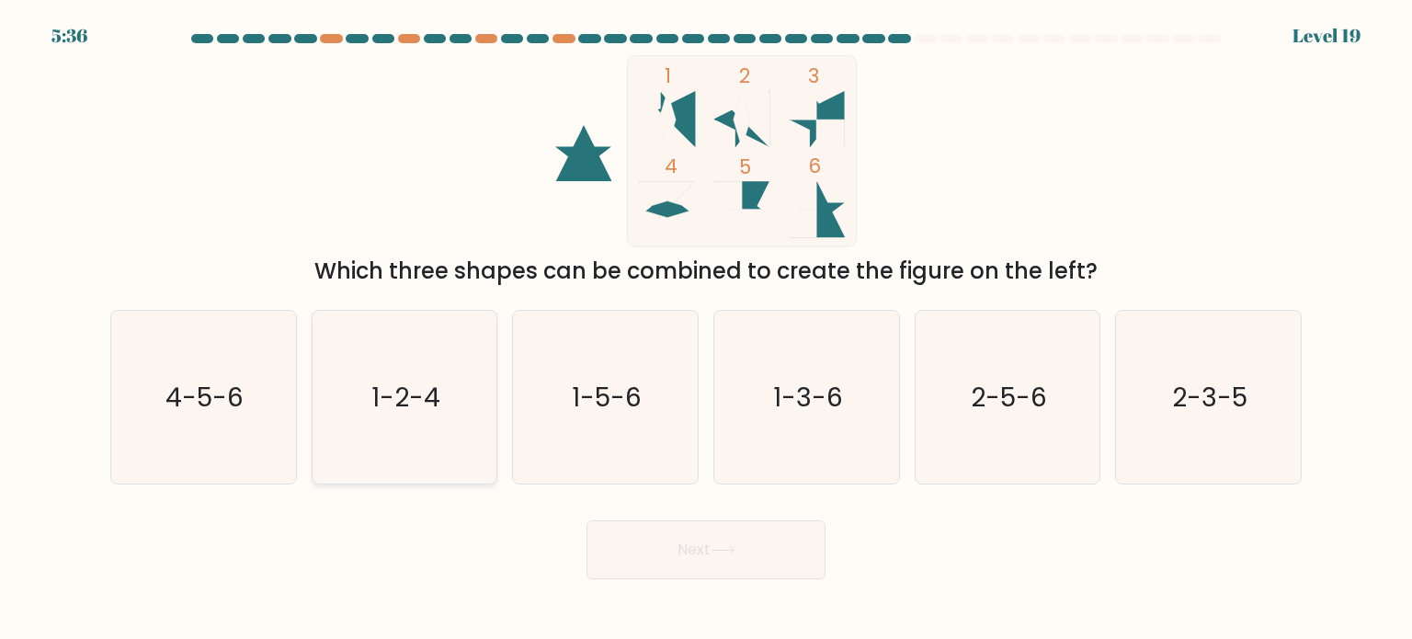
click at [367, 397] on icon "1-2-4" at bounding box center [404, 397] width 173 height 173
click at [706, 329] on input "b. 1-2-4" at bounding box center [706, 324] width 1 height 9
radio input "true"
click at [641, 539] on button "Next" at bounding box center [705, 549] width 239 height 59
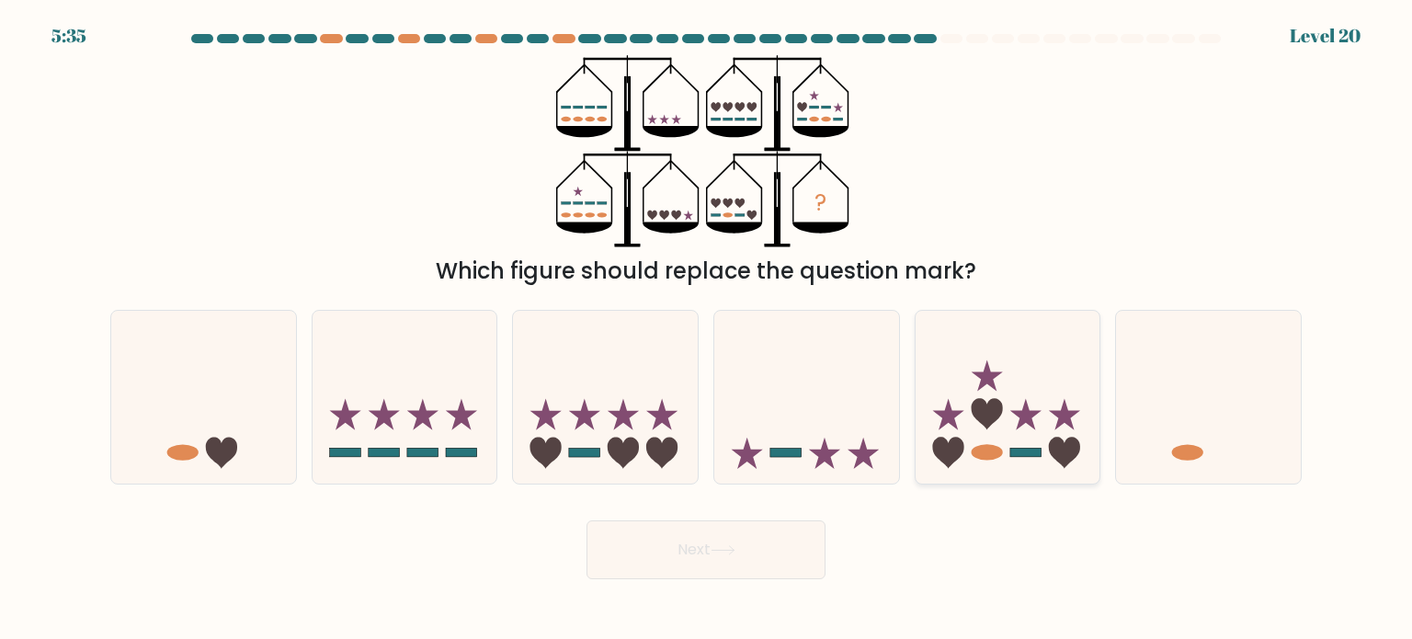
click at [981, 460] on icon at bounding box center [1007, 397] width 185 height 153
click at [707, 329] on input "e." at bounding box center [706, 324] width 1 height 9
radio input "true"
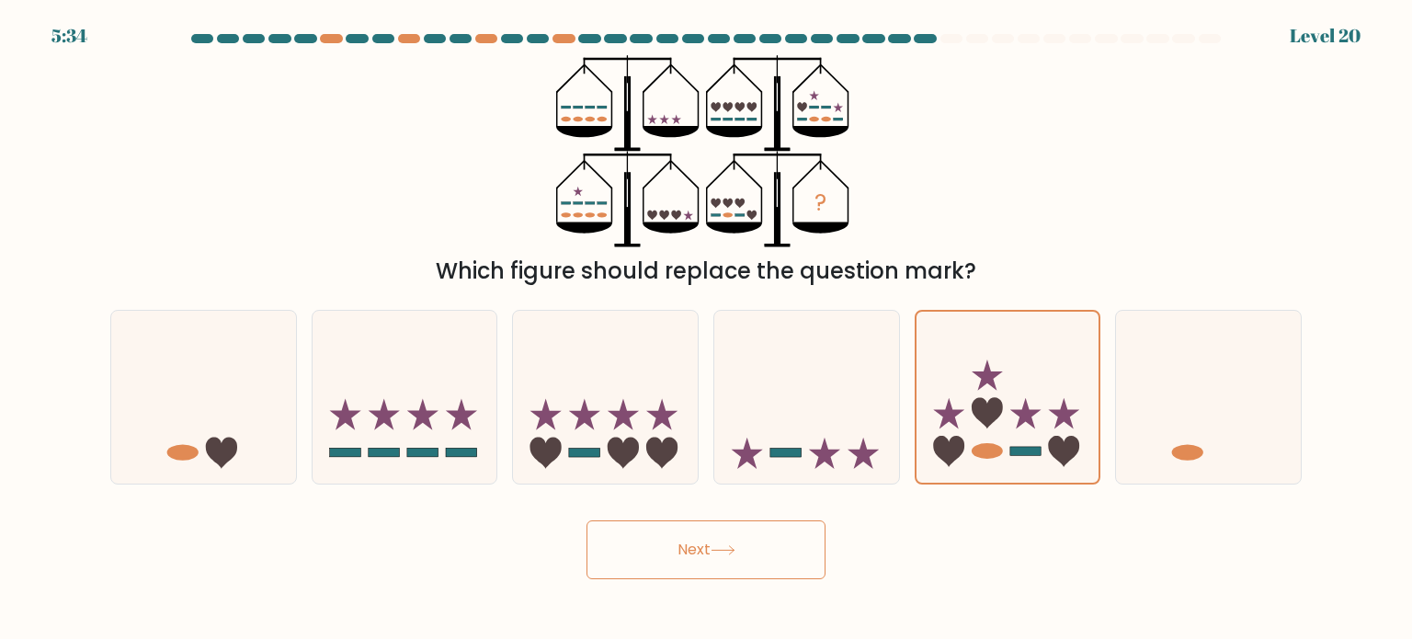
click at [766, 539] on button "Next" at bounding box center [705, 549] width 239 height 59
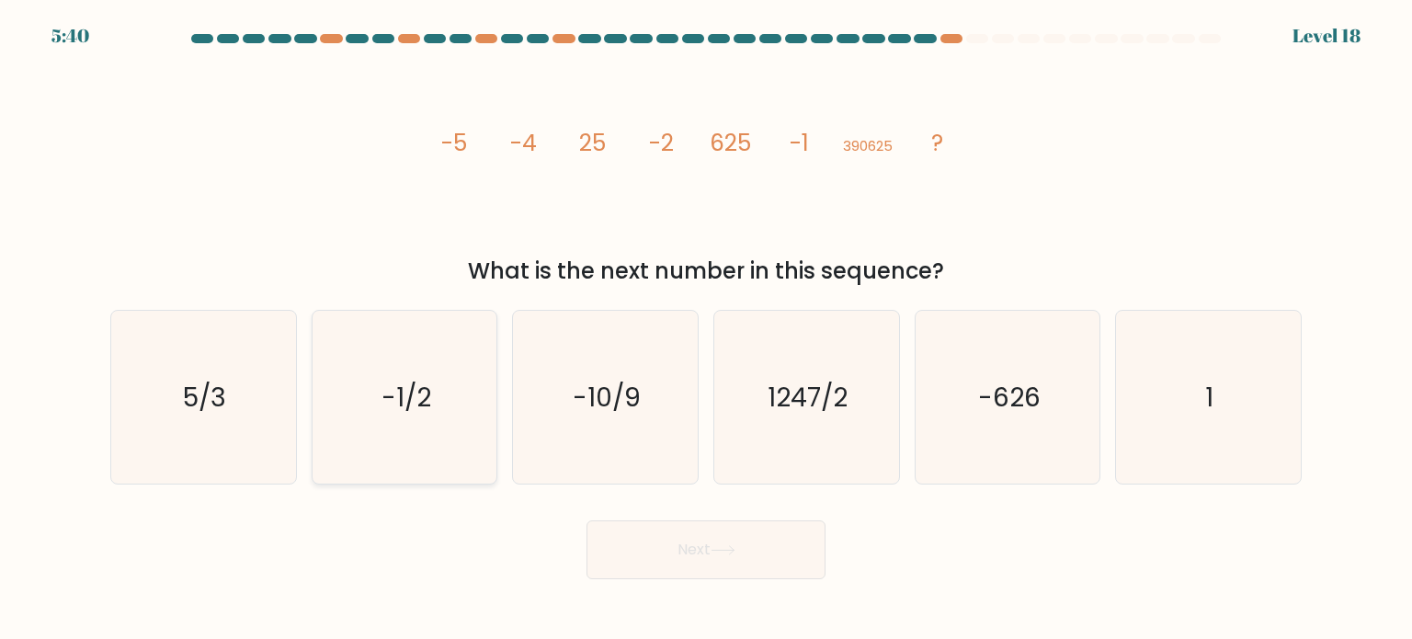
click at [438, 460] on icon "-1/2" at bounding box center [404, 397] width 173 height 173
click at [706, 329] on input "b. -1/2" at bounding box center [706, 324] width 1 height 9
radio input "true"
click at [705, 544] on button "Next" at bounding box center [705, 549] width 239 height 59
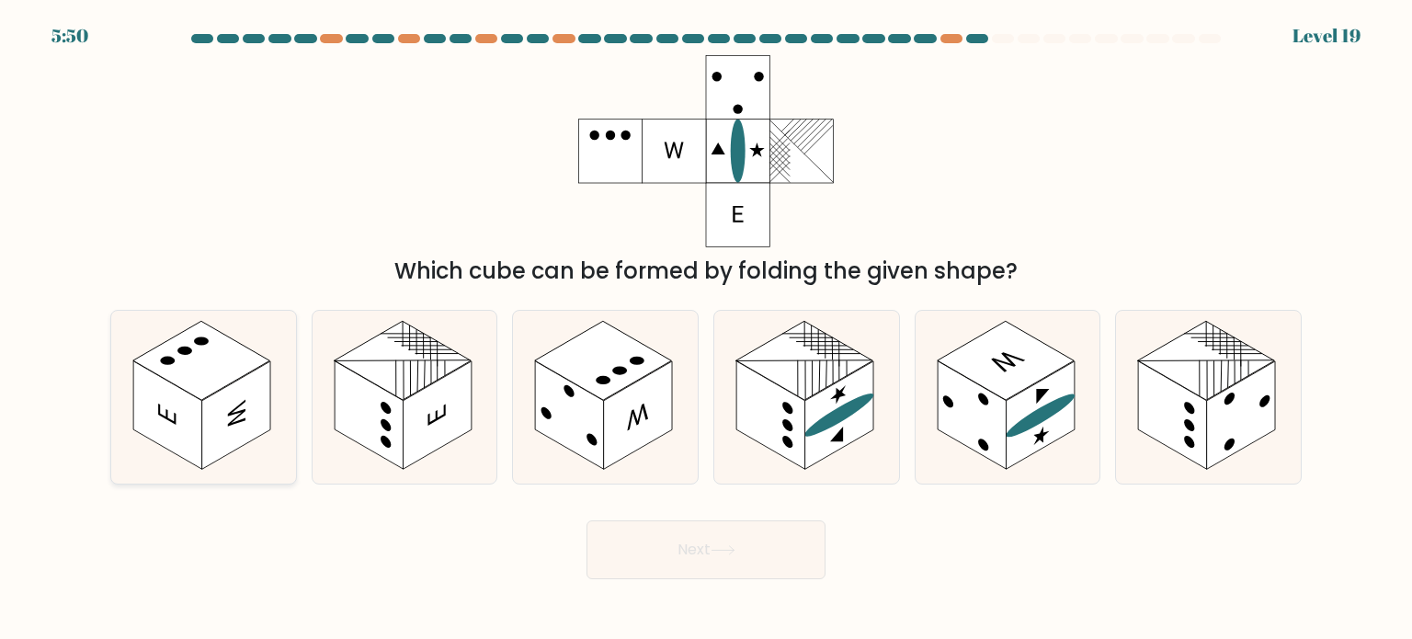
click at [137, 441] on icon at bounding box center [203, 397] width 185 height 173
click at [706, 329] on input "a." at bounding box center [706, 324] width 1 height 9
radio input "true"
click at [596, 556] on button "Next" at bounding box center [705, 549] width 239 height 59
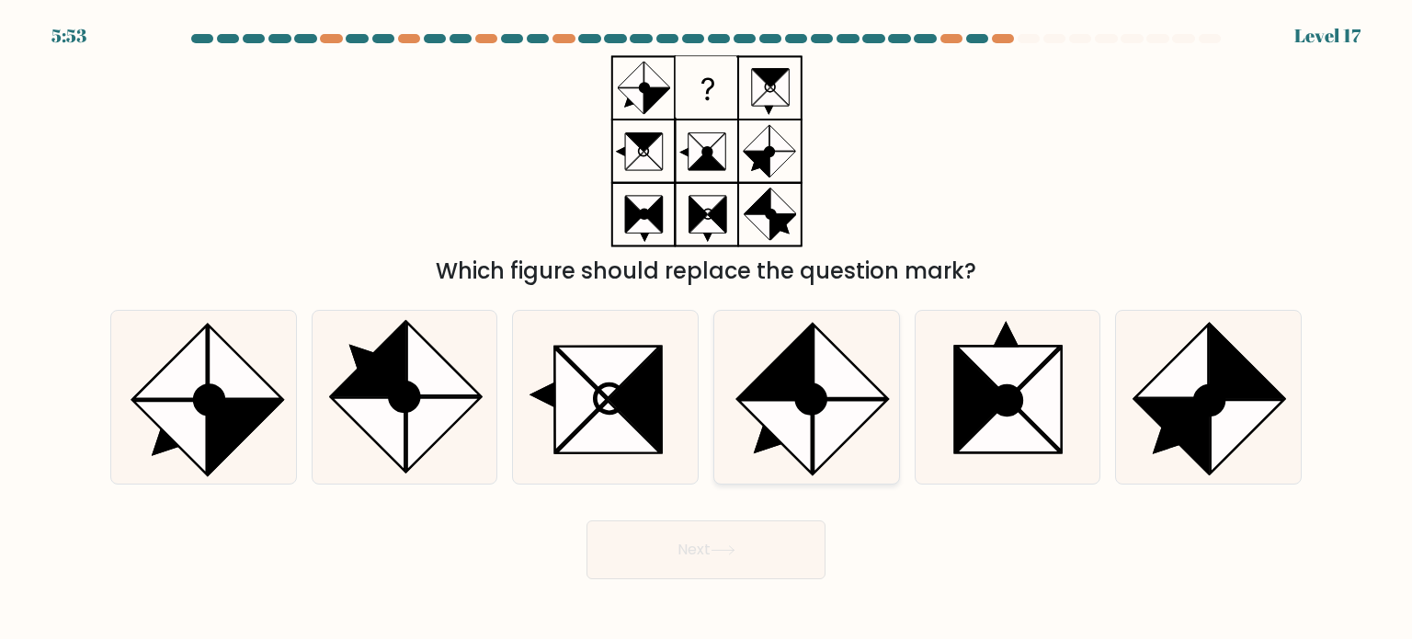
click at [752, 422] on icon at bounding box center [806, 397] width 173 height 173
click at [707, 329] on input "d." at bounding box center [706, 324] width 1 height 9
radio input "true"
click at [721, 554] on icon at bounding box center [722, 550] width 25 height 10
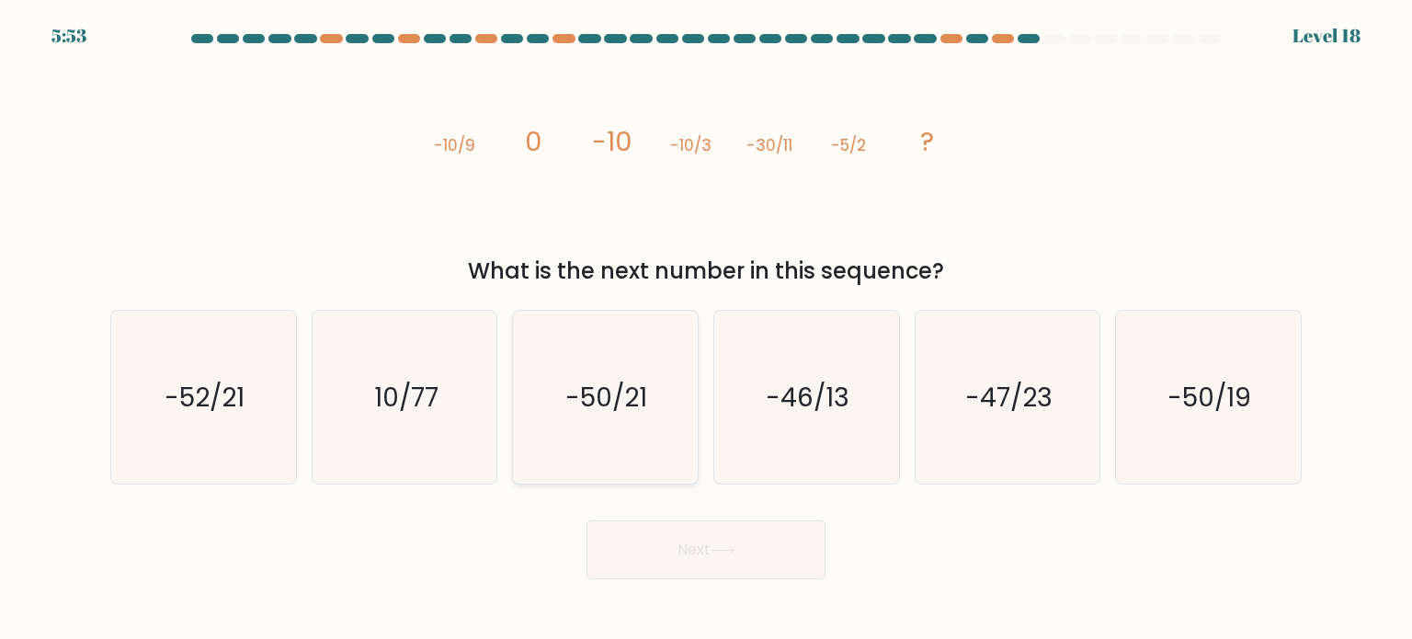
click at [630, 362] on icon "-50/21" at bounding box center [604, 397] width 173 height 173
click at [706, 329] on input "c. -50/21" at bounding box center [706, 324] width 1 height 9
radio input "true"
click at [679, 558] on button "Next" at bounding box center [705, 549] width 239 height 59
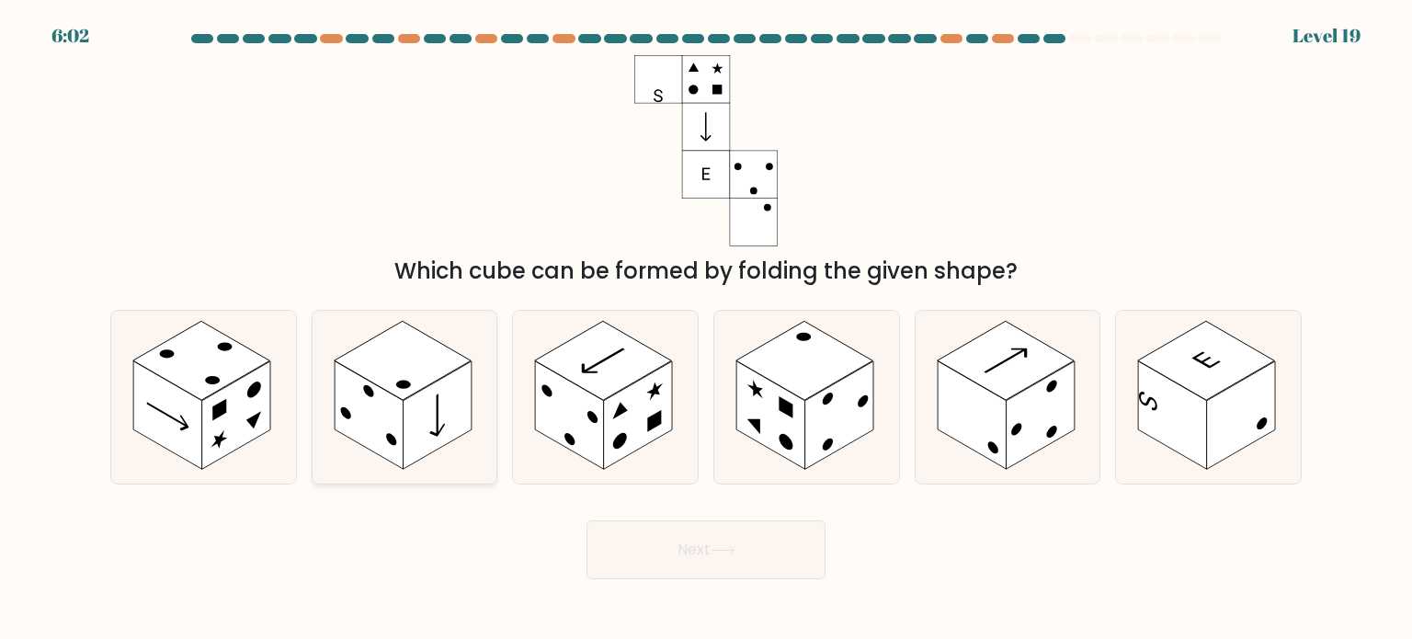
click at [430, 447] on rect at bounding box center [437, 415] width 69 height 108
click at [706, 329] on input "b." at bounding box center [706, 324] width 1 height 9
radio input "true"
click at [657, 545] on button "Next" at bounding box center [705, 549] width 239 height 59
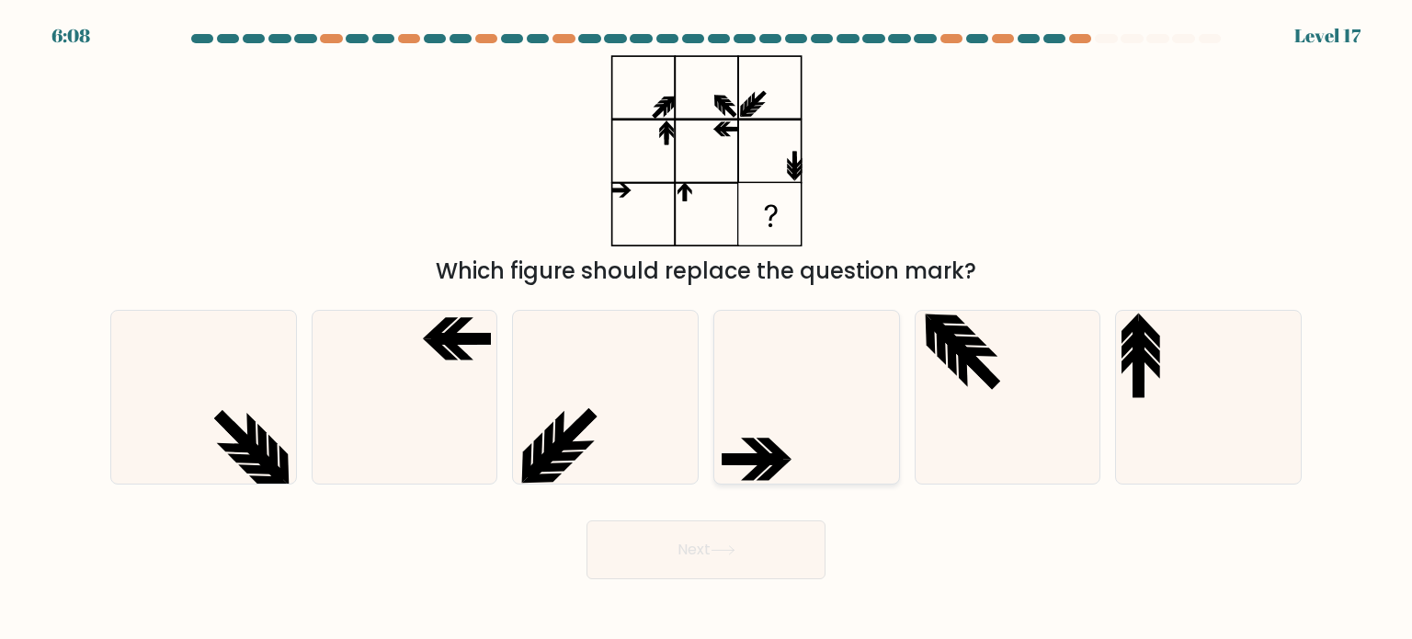
drag, startPoint x: 827, startPoint y: 444, endPoint x: 809, endPoint y: 403, distance: 45.3
click at [809, 403] on icon at bounding box center [806, 397] width 173 height 173
click at [707, 329] on input "d." at bounding box center [706, 324] width 1 height 9
radio input "true"
click at [809, 403] on icon at bounding box center [806, 397] width 171 height 171
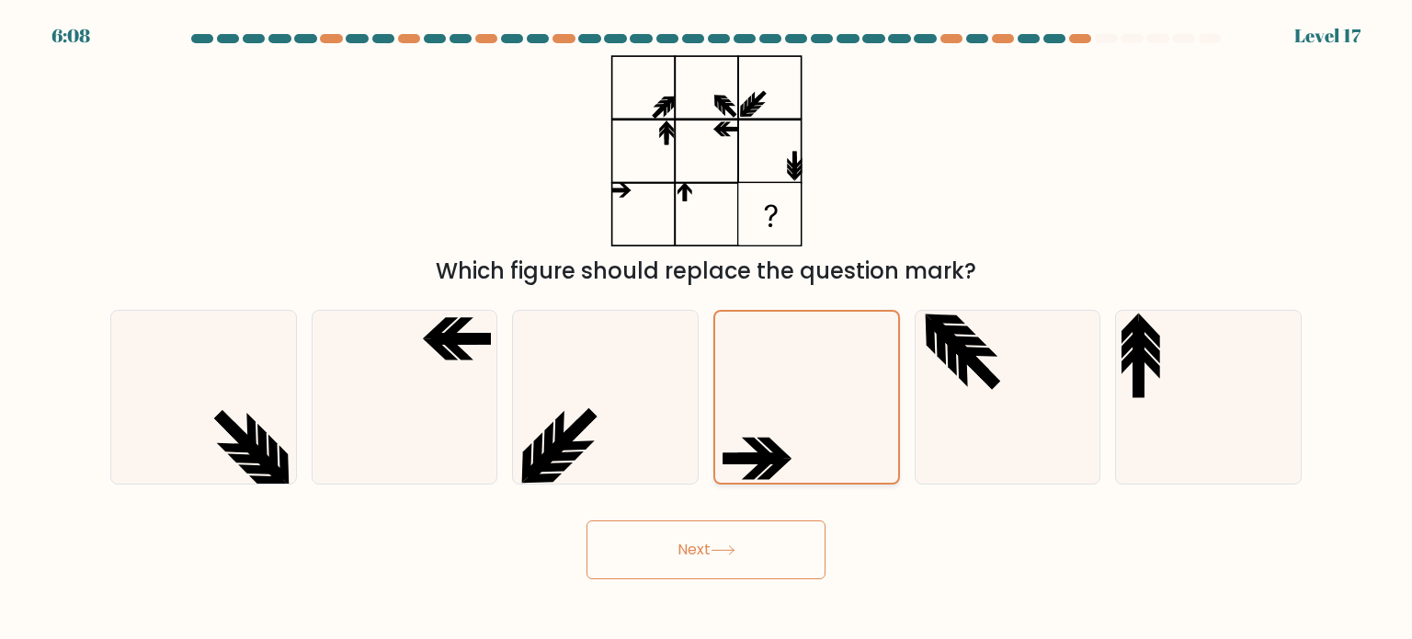
click at [707, 329] on input "d." at bounding box center [706, 324] width 1 height 9
click at [762, 532] on button "Next" at bounding box center [705, 549] width 239 height 59
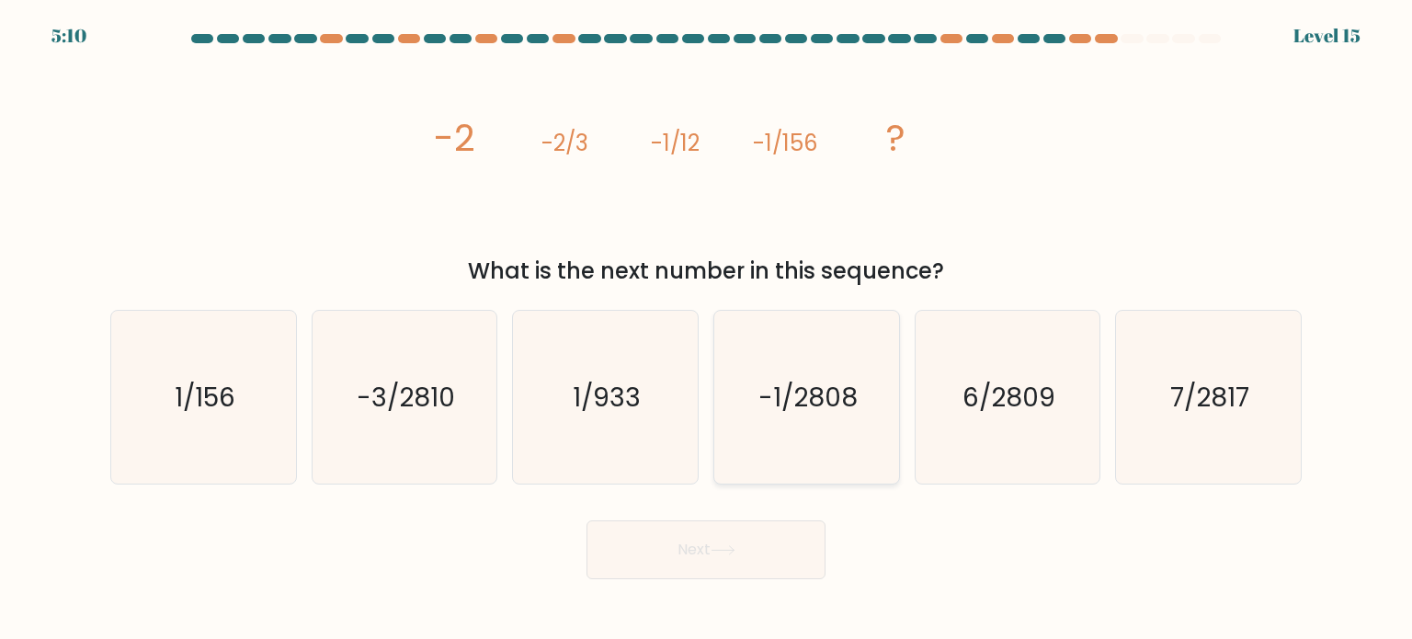
click at [843, 407] on text "-1/2808" at bounding box center [807, 396] width 99 height 37
click at [707, 329] on input "d. -1/2808" at bounding box center [706, 324] width 1 height 9
radio input "true"
click at [711, 550] on button "Next" at bounding box center [705, 549] width 239 height 59
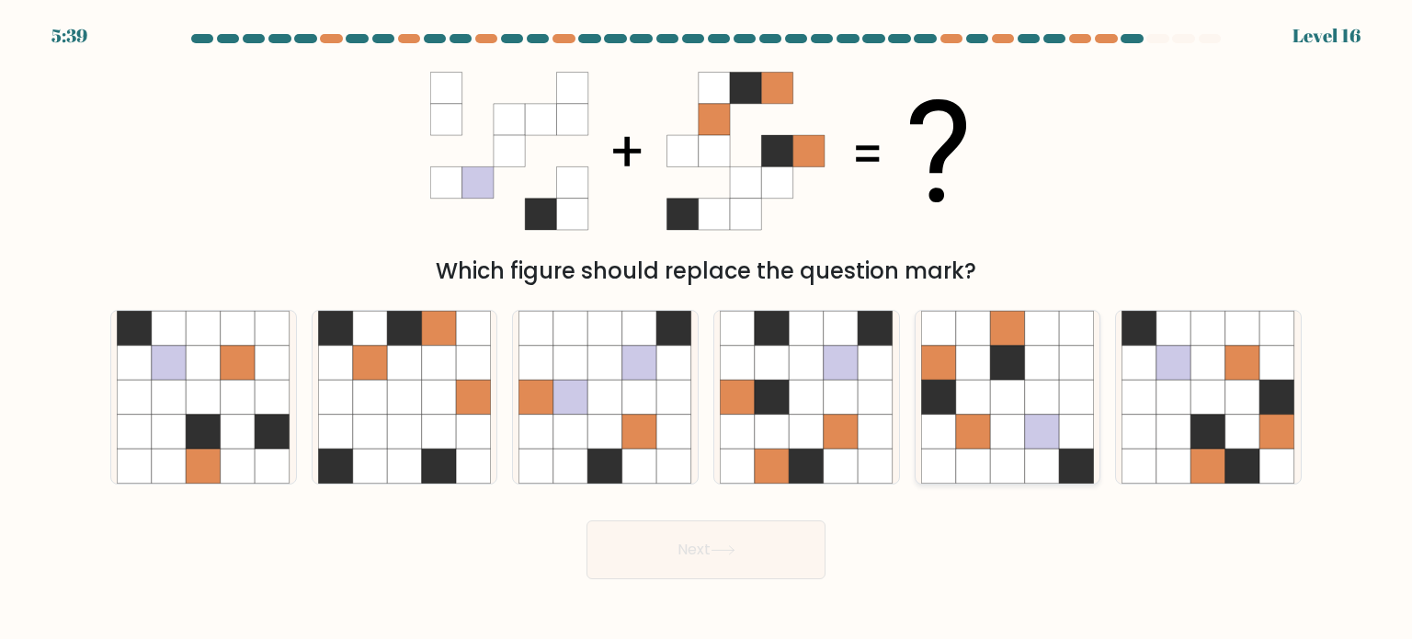
click at [1076, 415] on icon at bounding box center [1076, 431] width 35 height 35
click at [707, 329] on input "e." at bounding box center [706, 324] width 1 height 9
radio input "true"
click at [732, 550] on icon at bounding box center [722, 550] width 25 height 10
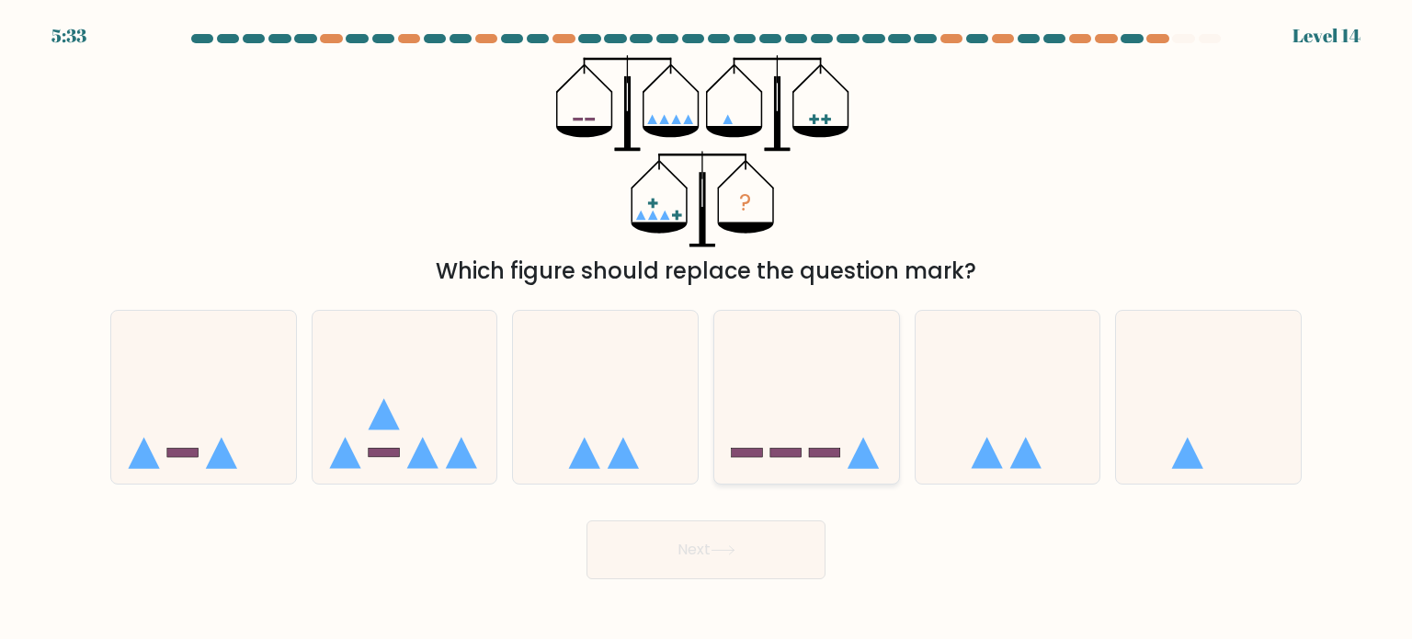
click at [772, 451] on rect at bounding box center [785, 452] width 31 height 9
click at [707, 329] on input "d." at bounding box center [706, 324] width 1 height 9
radio input "true"
click at [743, 525] on button "Next" at bounding box center [705, 549] width 239 height 59
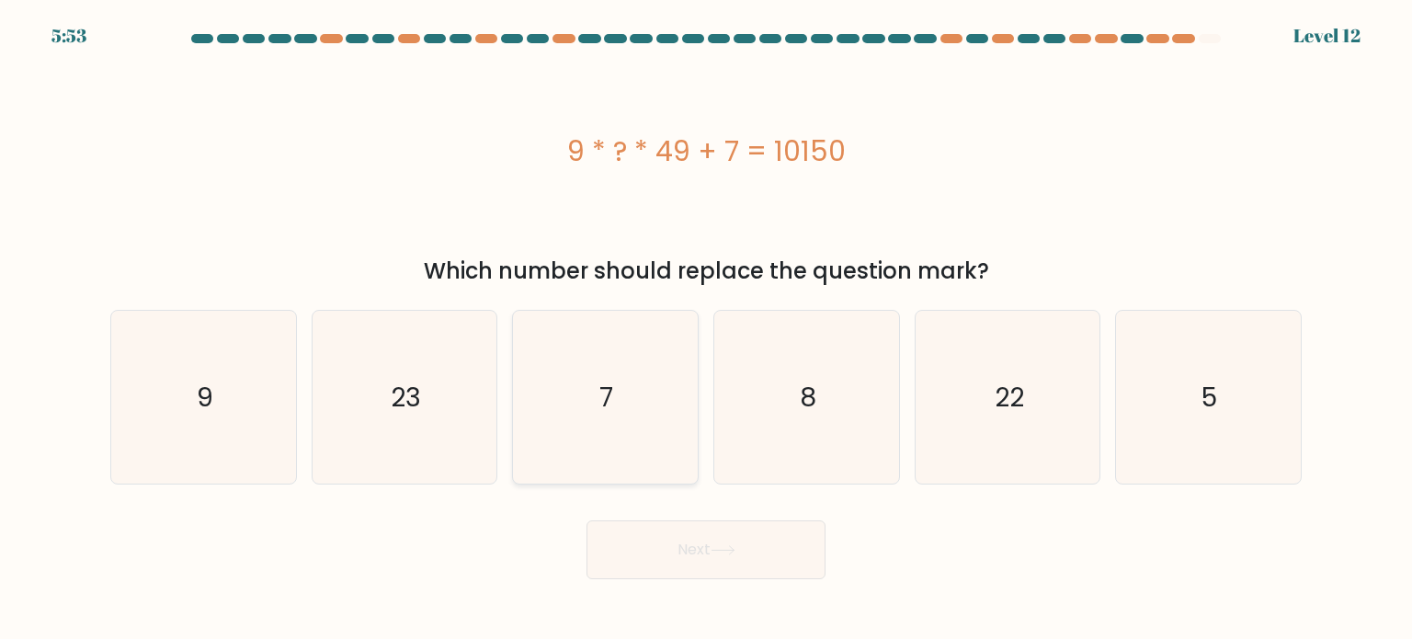
click at [614, 382] on icon "7" at bounding box center [604, 397] width 173 height 173
click at [706, 329] on input "c. 7" at bounding box center [706, 324] width 1 height 9
radio input "true"
click at [680, 548] on button "Next" at bounding box center [705, 549] width 239 height 59
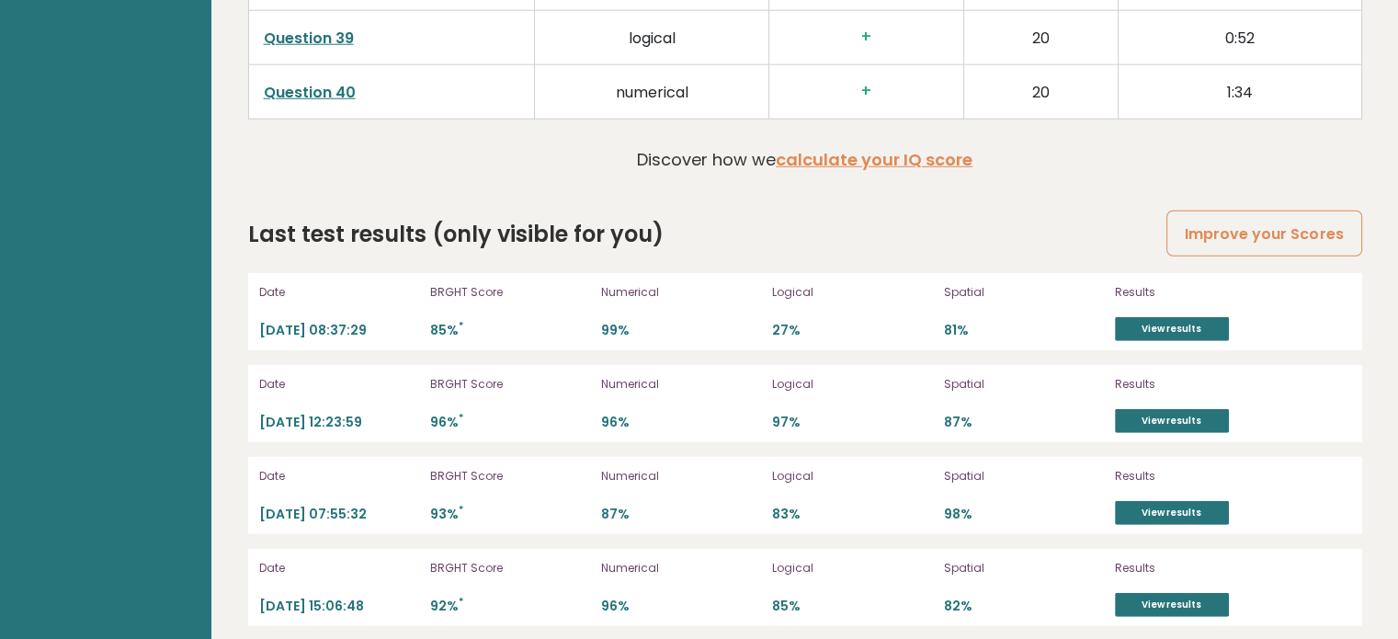
scroll to position [5031, 0]
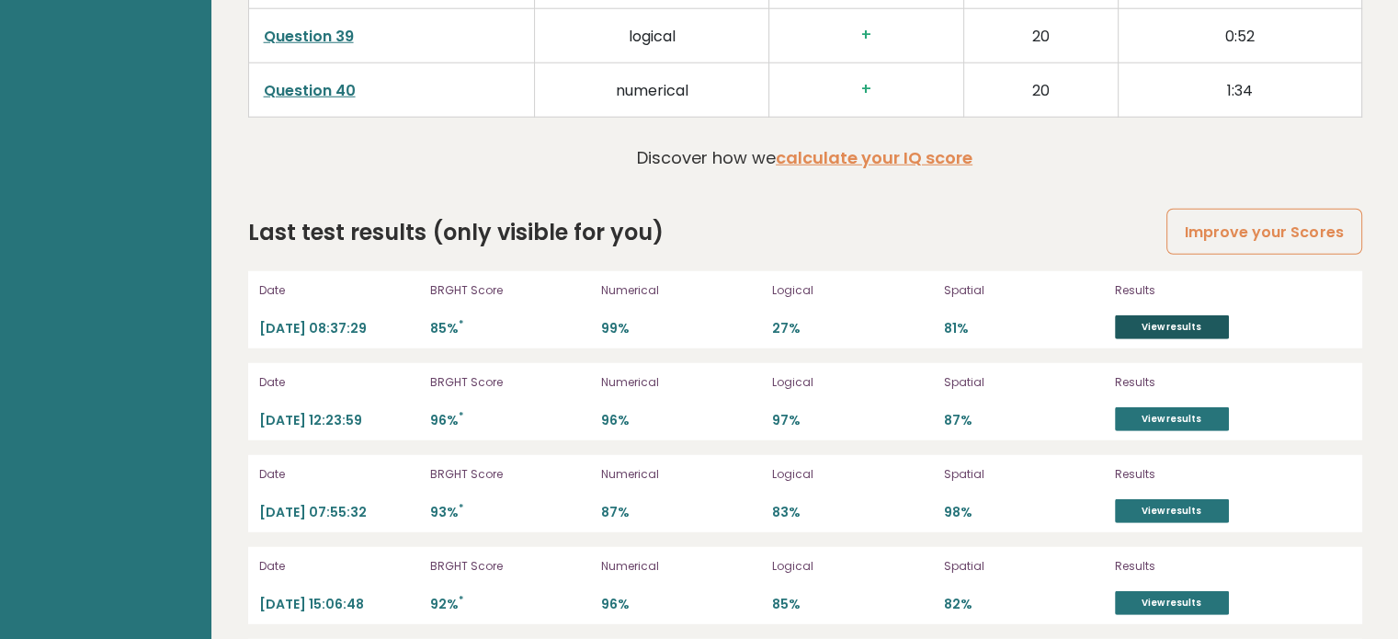
click at [1207, 323] on link "View results" at bounding box center [1172, 327] width 114 height 24
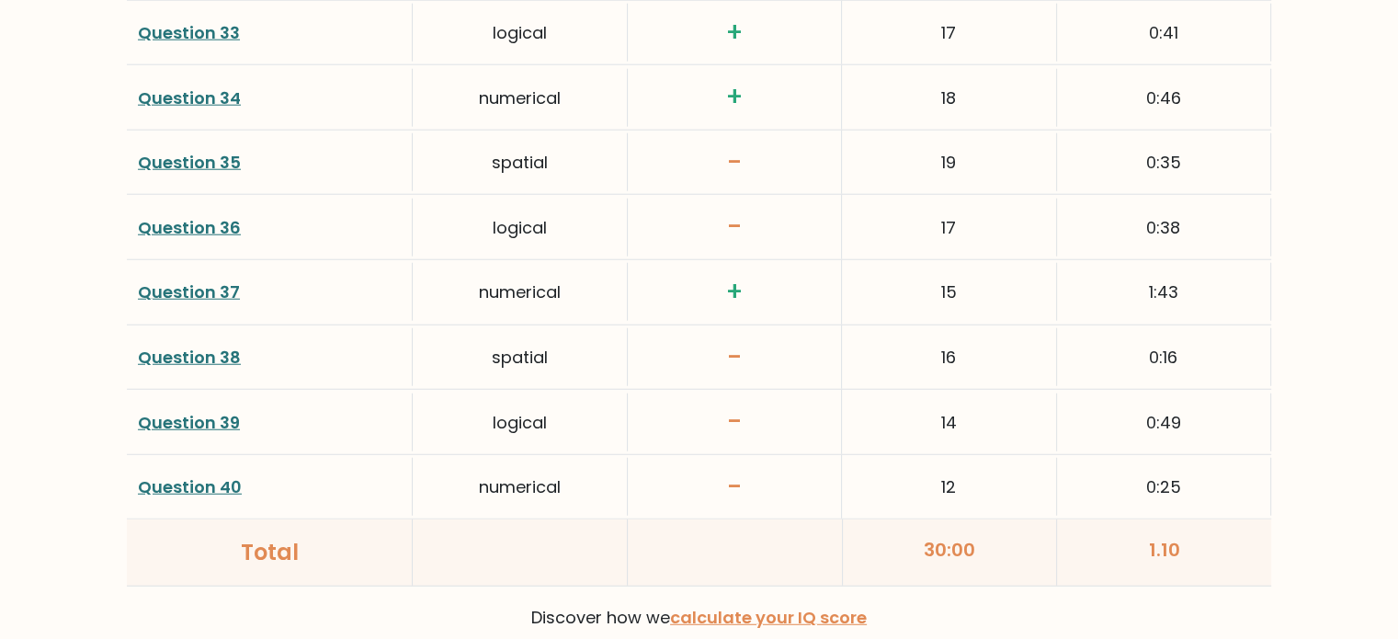
scroll to position [4742, 0]
